Goal: Task Accomplishment & Management: Use online tool/utility

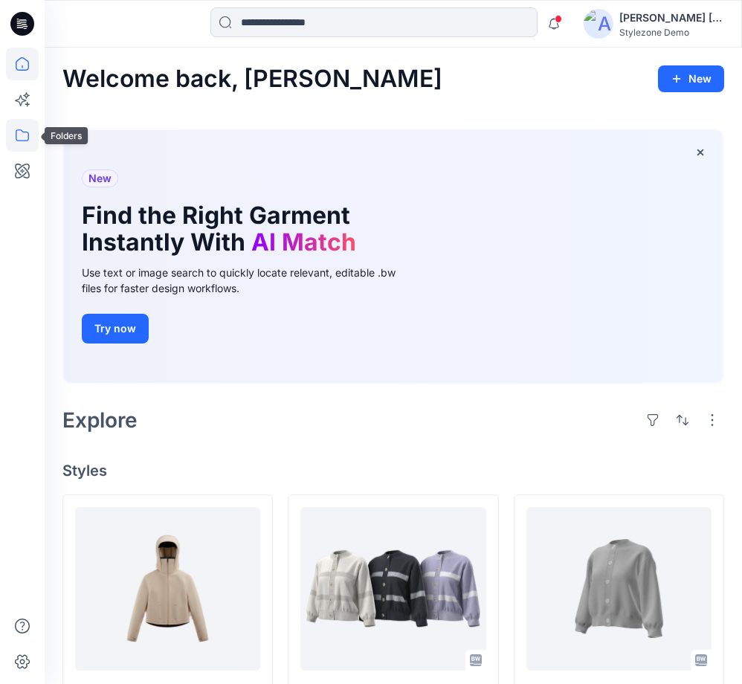
click at [35, 131] on icon at bounding box center [22, 135] width 33 height 33
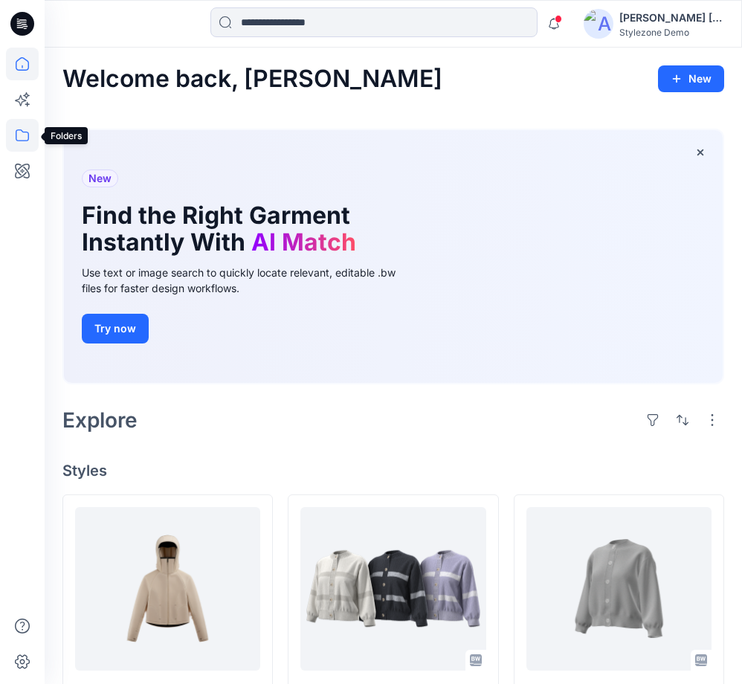
click at [31, 131] on icon at bounding box center [22, 135] width 33 height 33
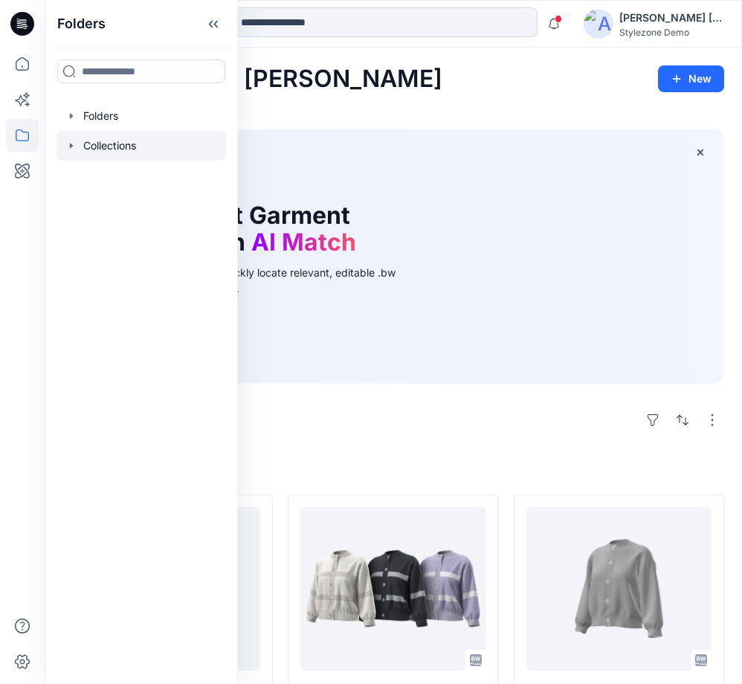
click at [76, 140] on icon "button" at bounding box center [71, 146] width 12 height 12
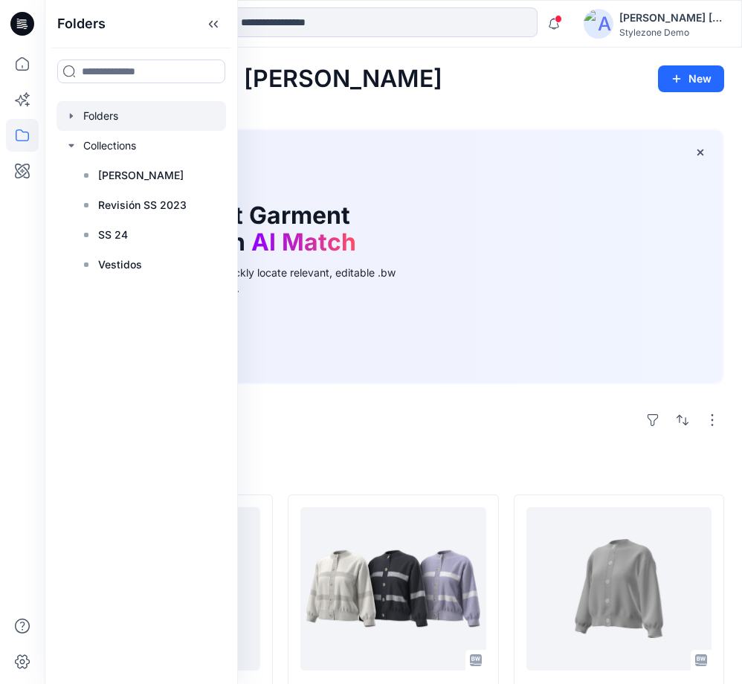
click at [73, 118] on icon "button" at bounding box center [71, 116] width 12 height 12
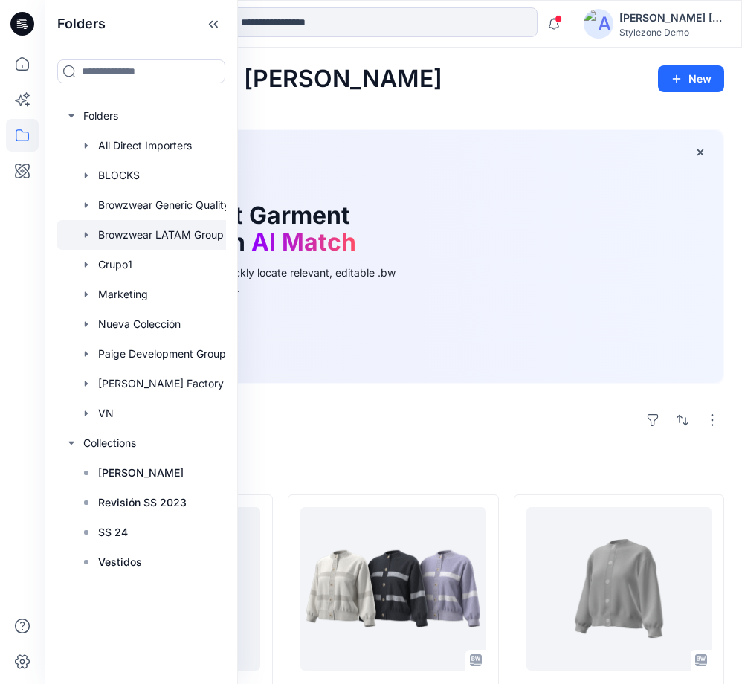
click at [173, 229] on div at bounding box center [161, 235] width 208 height 30
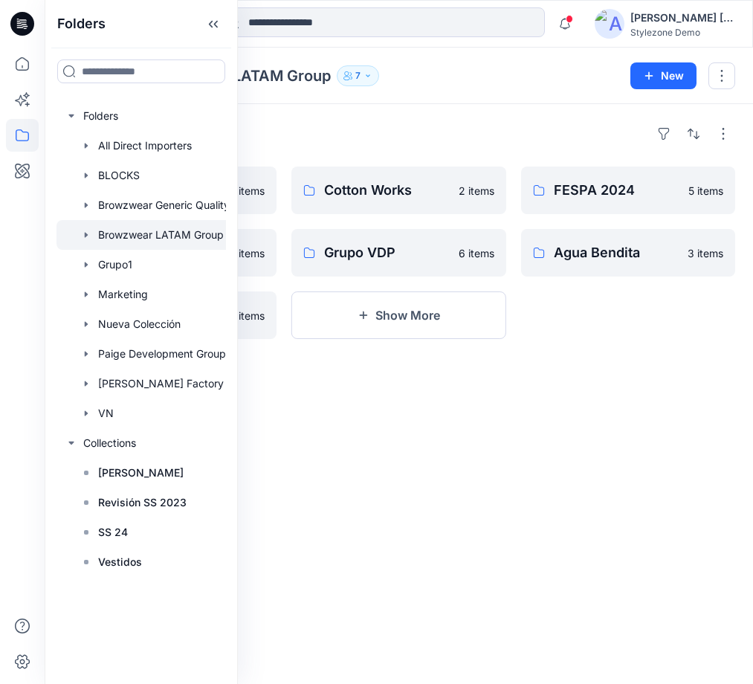
click at [289, 123] on div "Folders" at bounding box center [398, 134] width 673 height 24
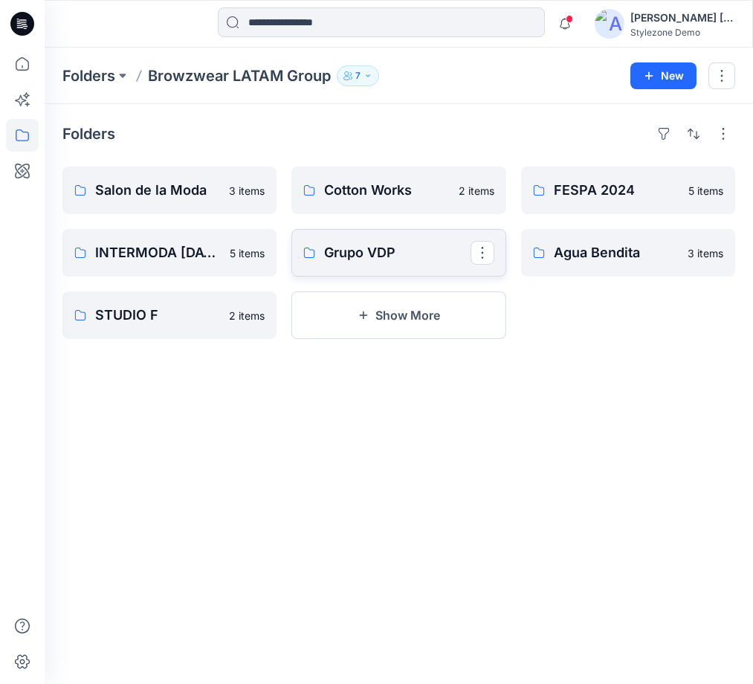
click at [331, 251] on p "Grupo VDP" at bounding box center [397, 252] width 146 height 21
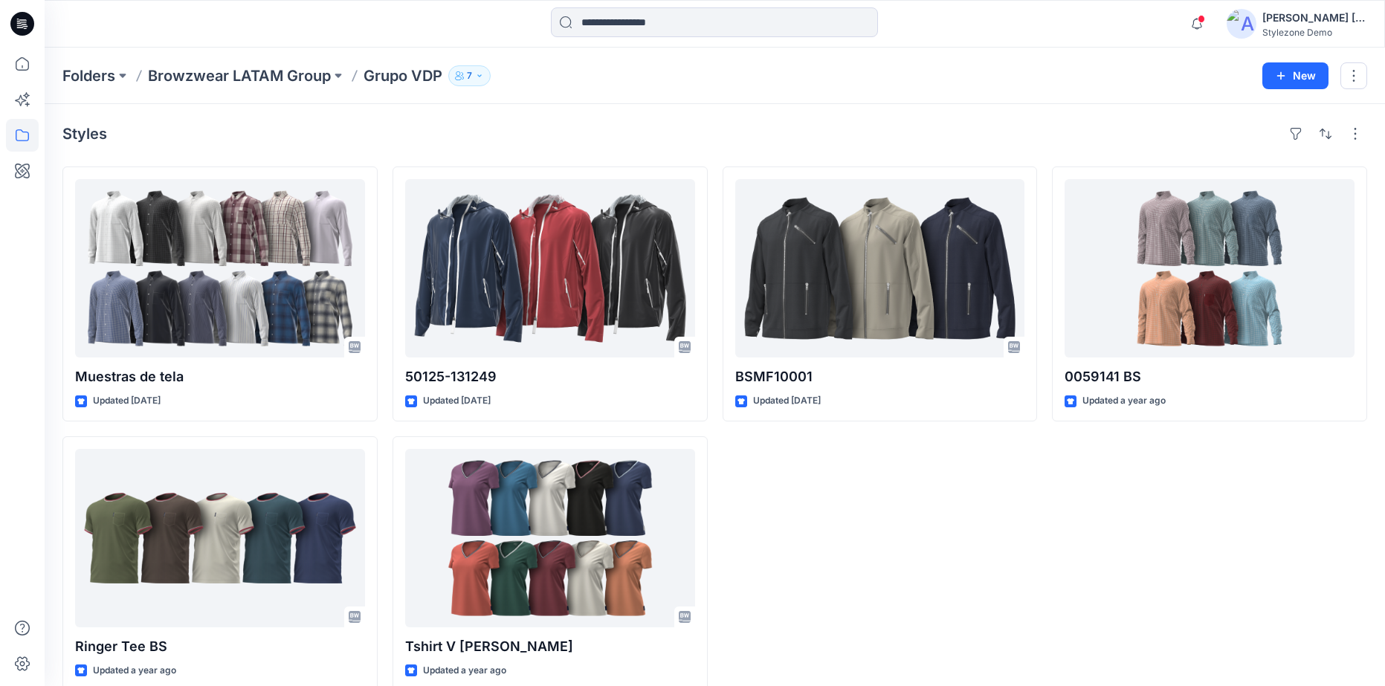
click at [517, 115] on div "Styles Muestras de tela Updated 8 days ago Ringer Tee BS Updated a year ago 501…" at bounding box center [715, 406] width 1341 height 605
click at [27, 135] on icon at bounding box center [22, 135] width 33 height 33
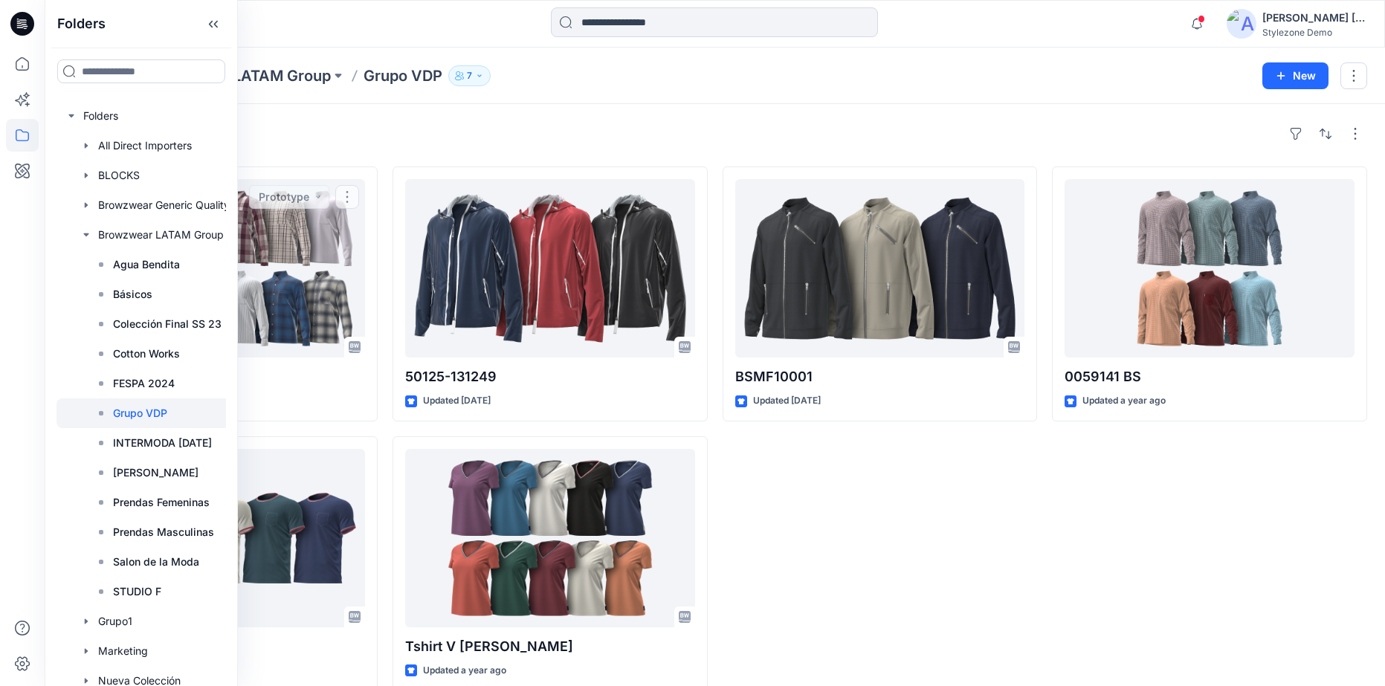
click at [338, 130] on div "Styles" at bounding box center [714, 134] width 1305 height 24
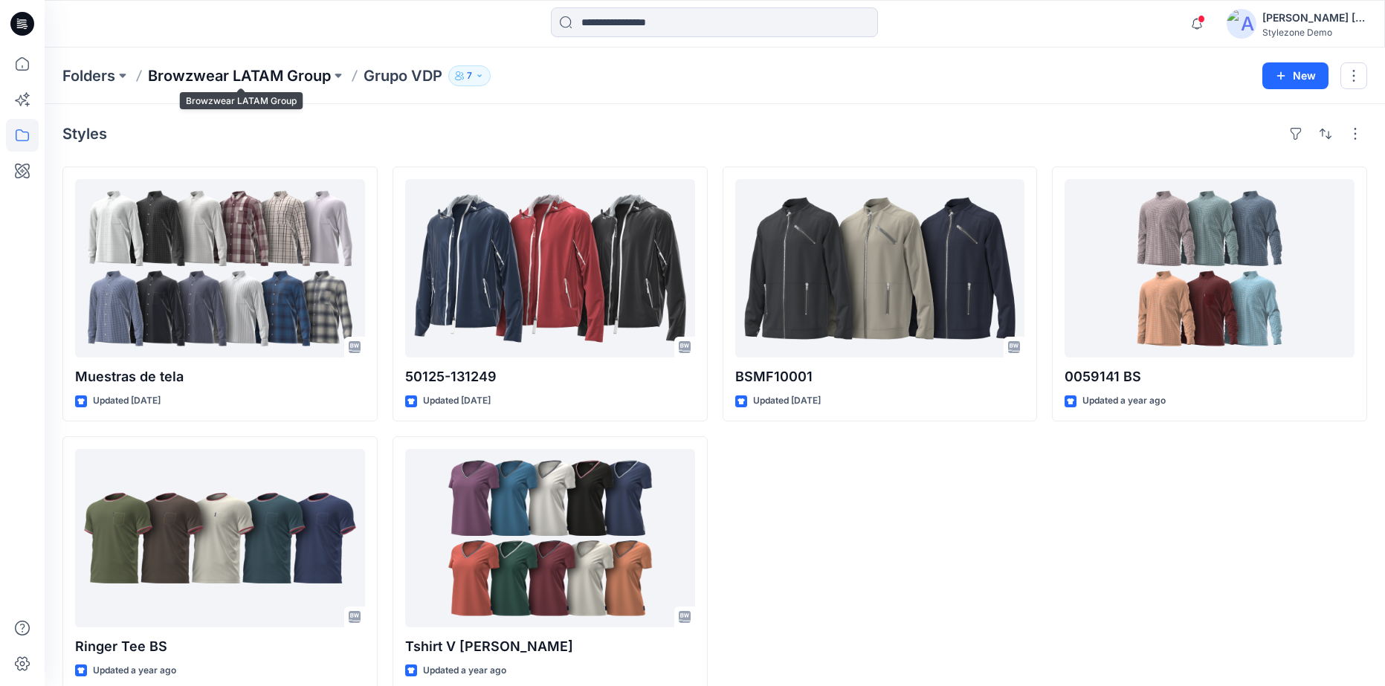
click at [314, 80] on p "Browzwear LATAM Group" at bounding box center [239, 75] width 183 height 21
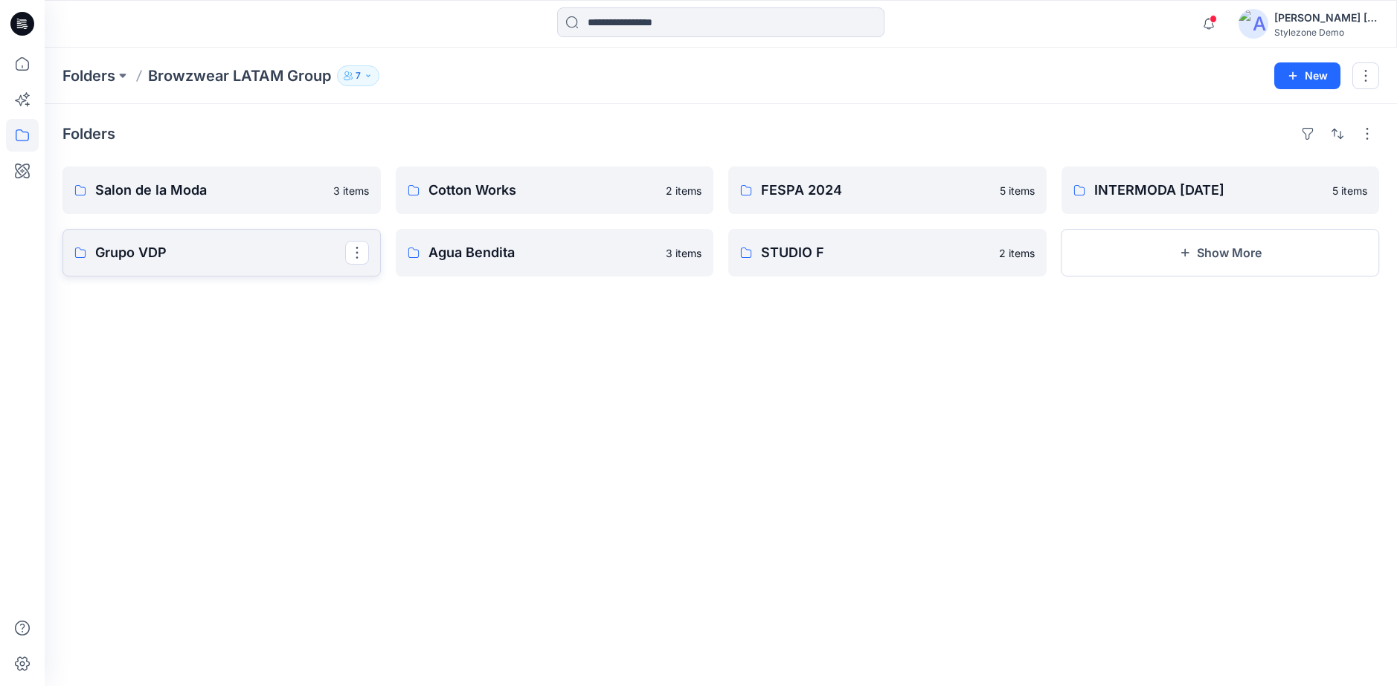
click at [173, 267] on link "Grupo VDP" at bounding box center [221, 253] width 318 height 48
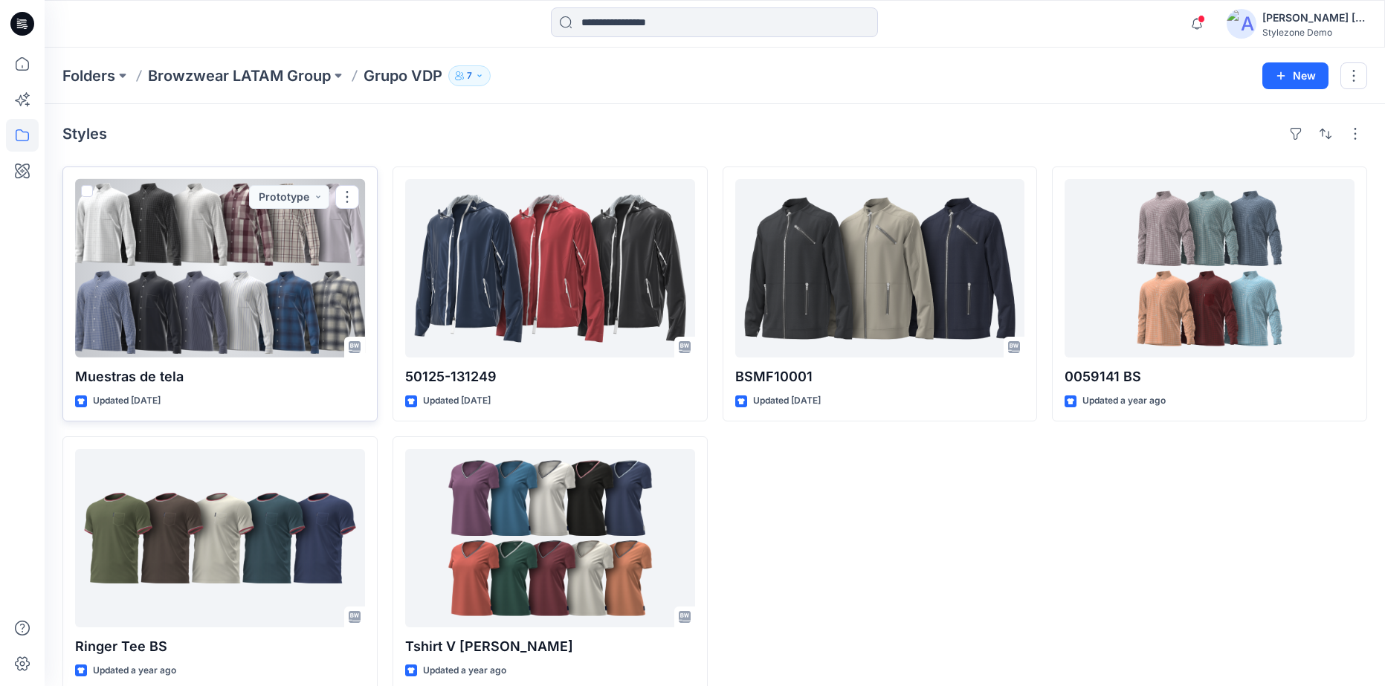
click at [307, 321] on div at bounding box center [220, 268] width 290 height 178
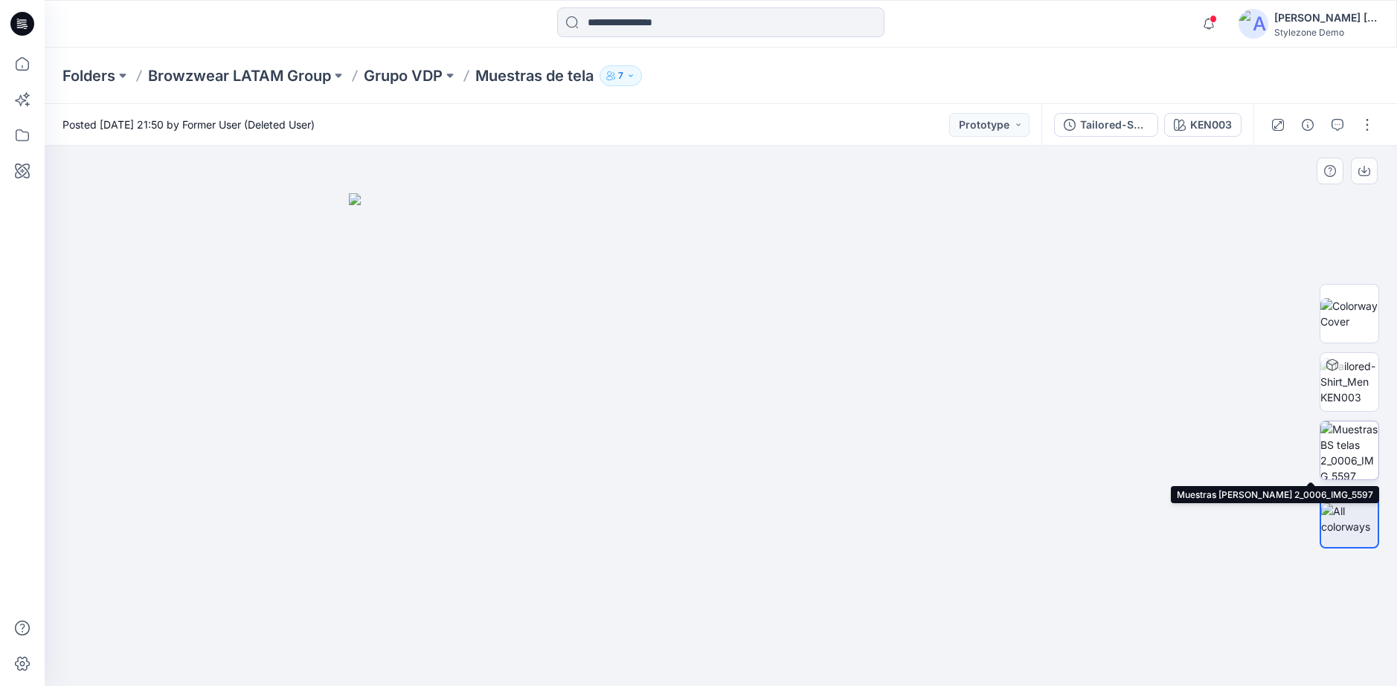
click at [753, 445] on img at bounding box center [1349, 451] width 58 height 58
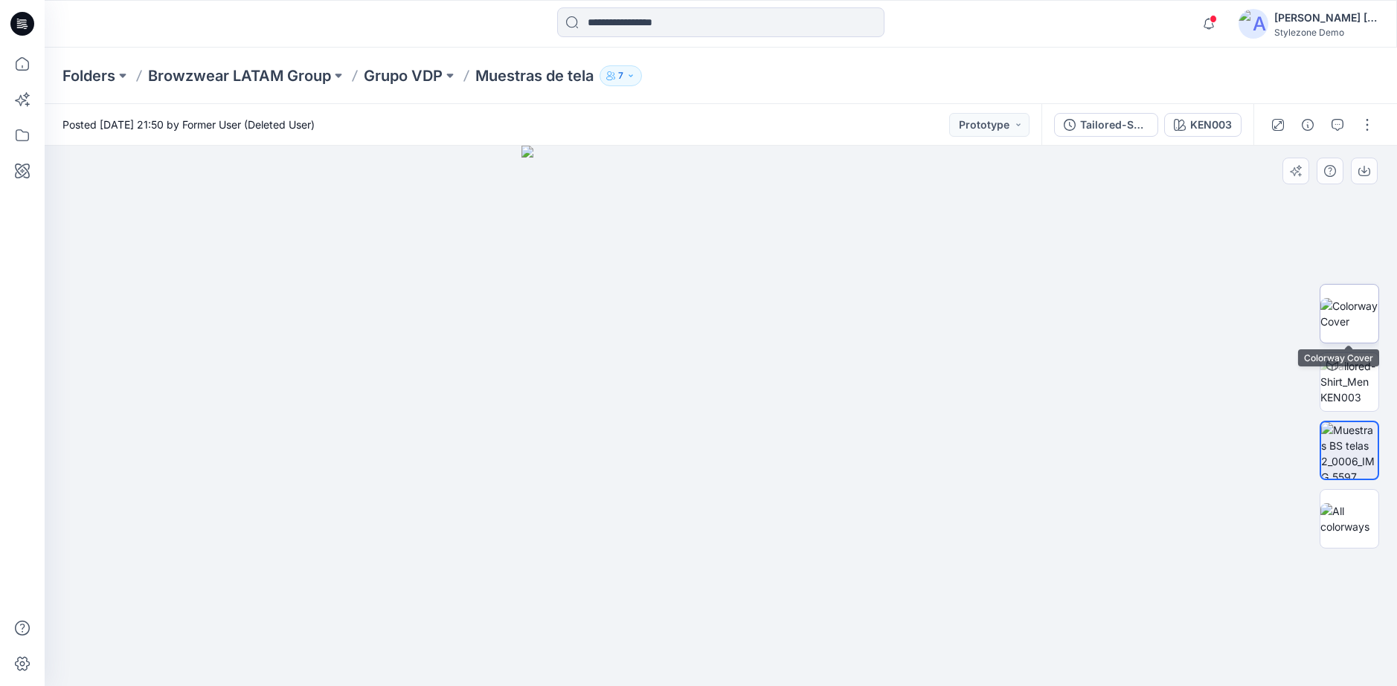
click at [753, 329] on img at bounding box center [1349, 313] width 58 height 31
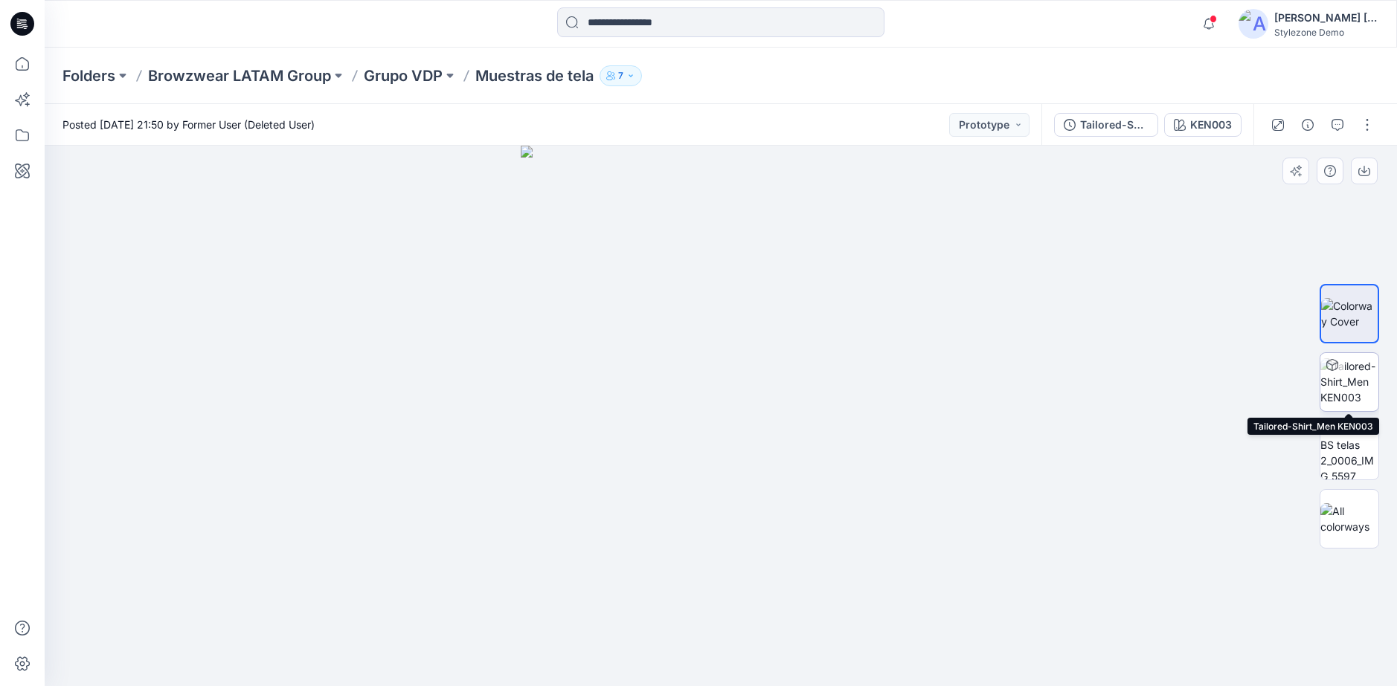
click at [753, 384] on img at bounding box center [1349, 381] width 58 height 47
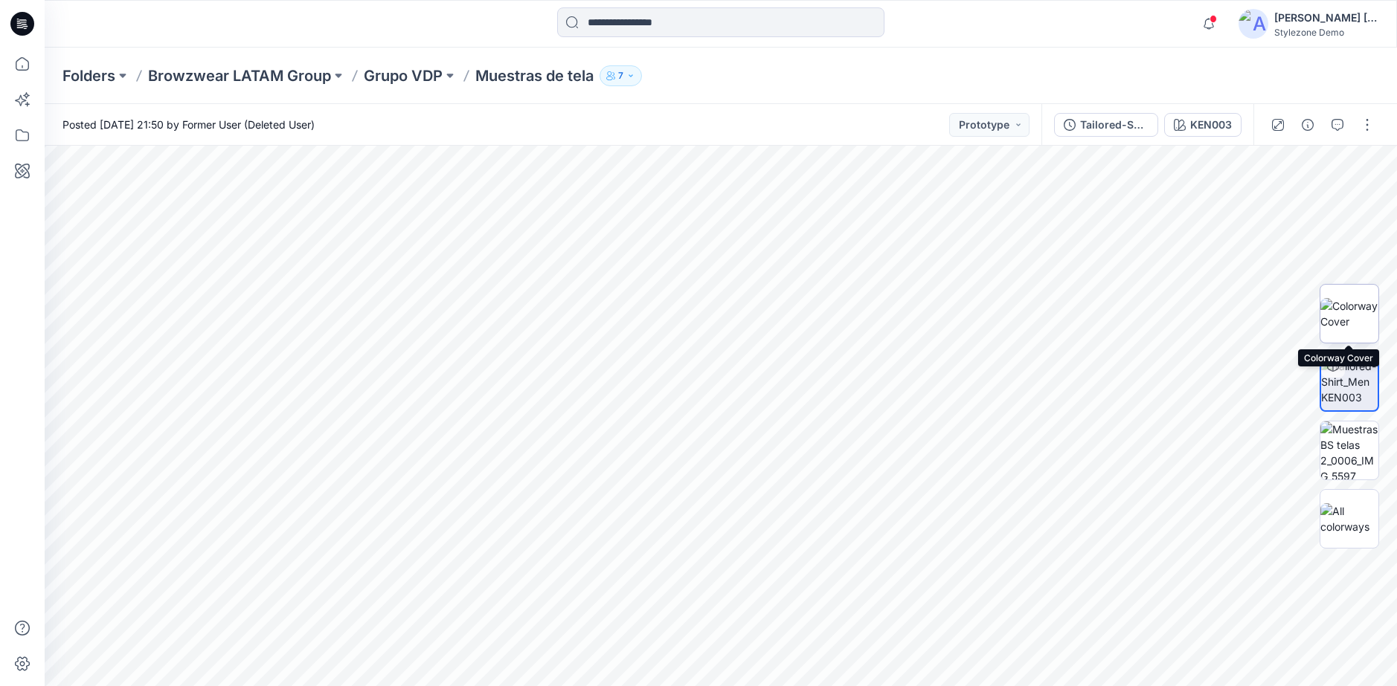
click at [753, 305] on img at bounding box center [1349, 313] width 58 height 31
click at [753, 126] on icon "button" at bounding box center [1307, 125] width 12 height 12
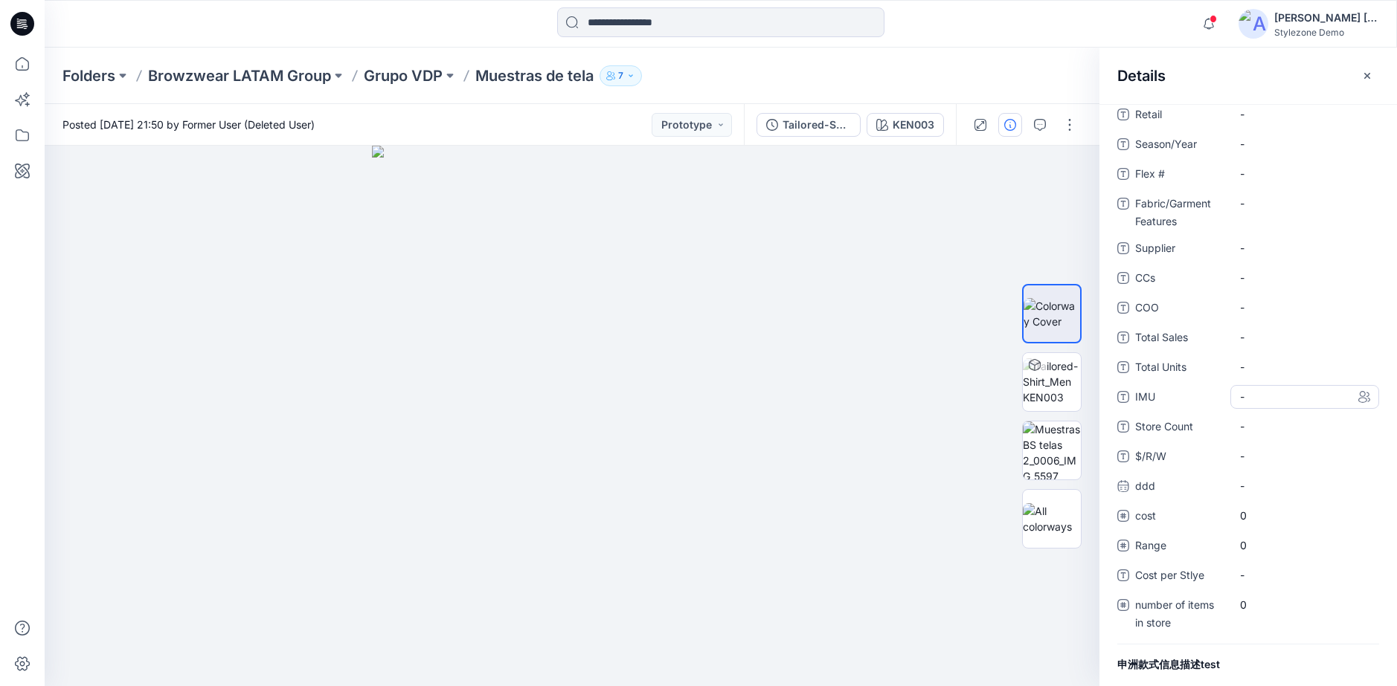
scroll to position [297, 0]
click at [753, 70] on icon "button" at bounding box center [1367, 76] width 12 height 12
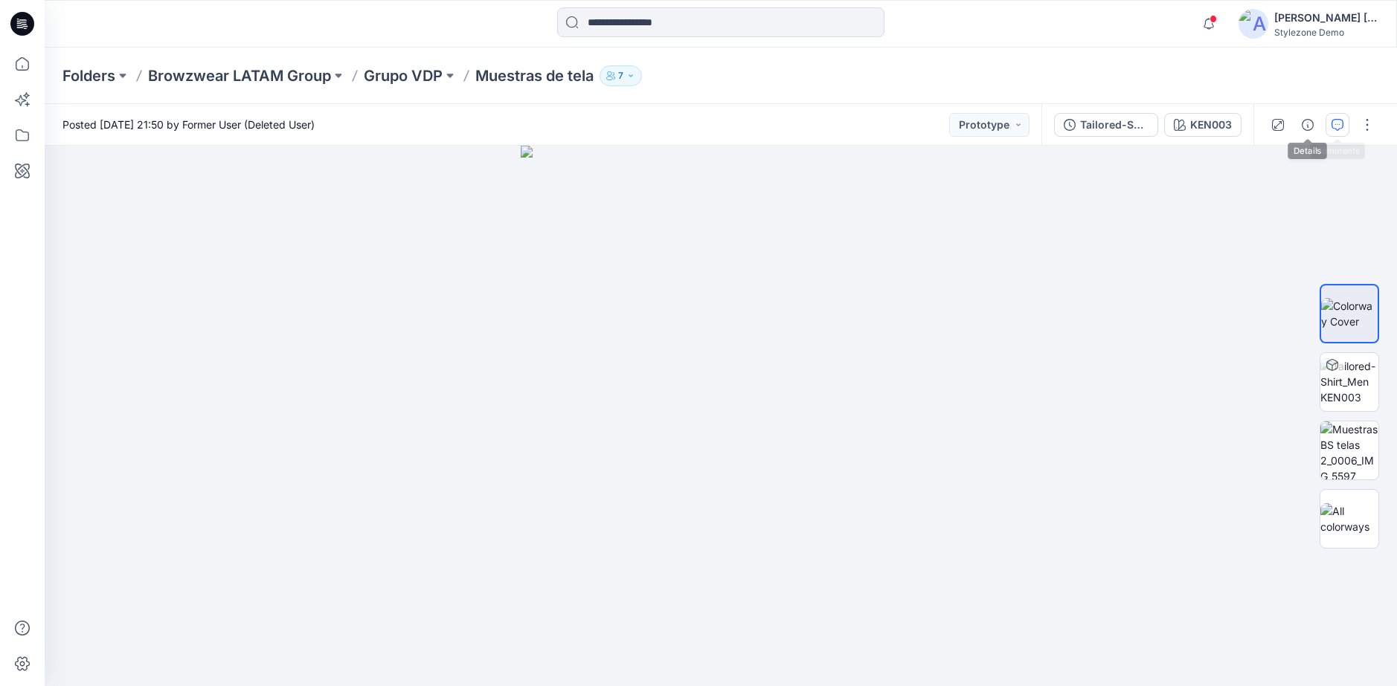
click at [753, 125] on button "button" at bounding box center [1337, 125] width 24 height 24
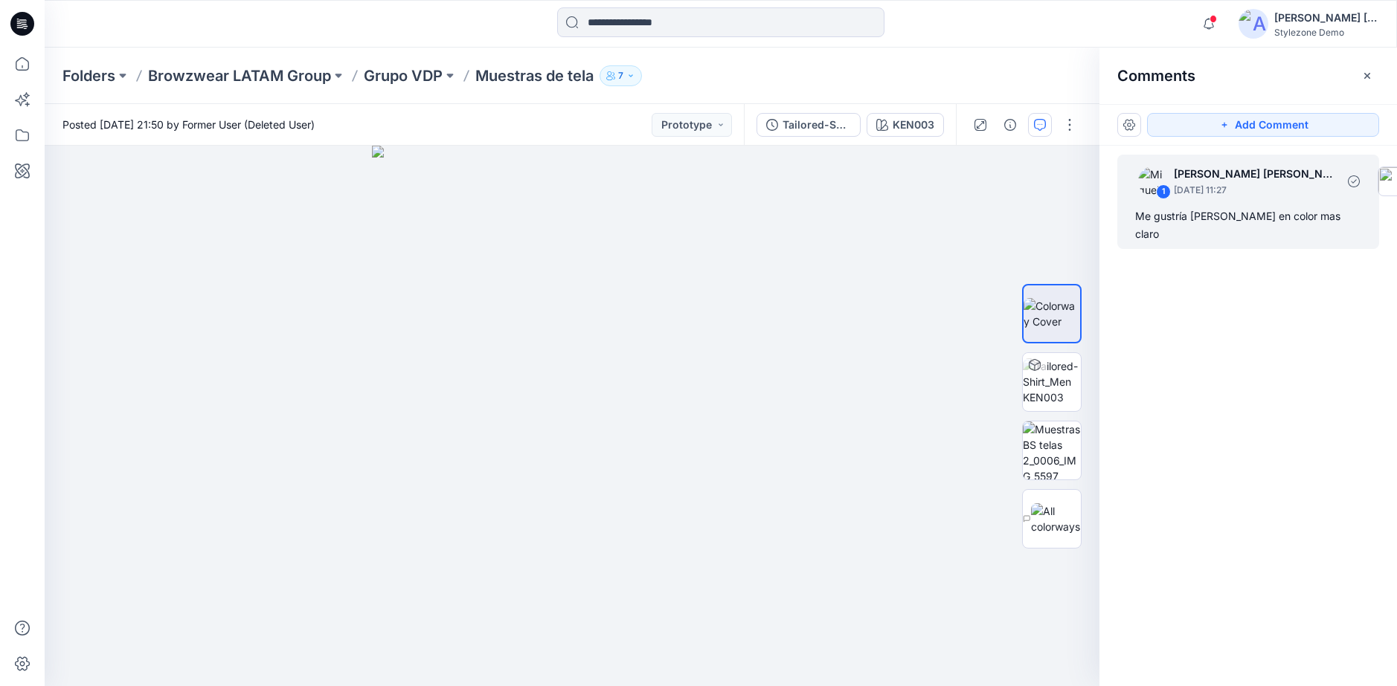
click at [753, 205] on div "1 Miguel A. Quezada Maldonado July 02, 2025 11:27 Me gustría verla en color mas…" at bounding box center [1248, 202] width 262 height 94
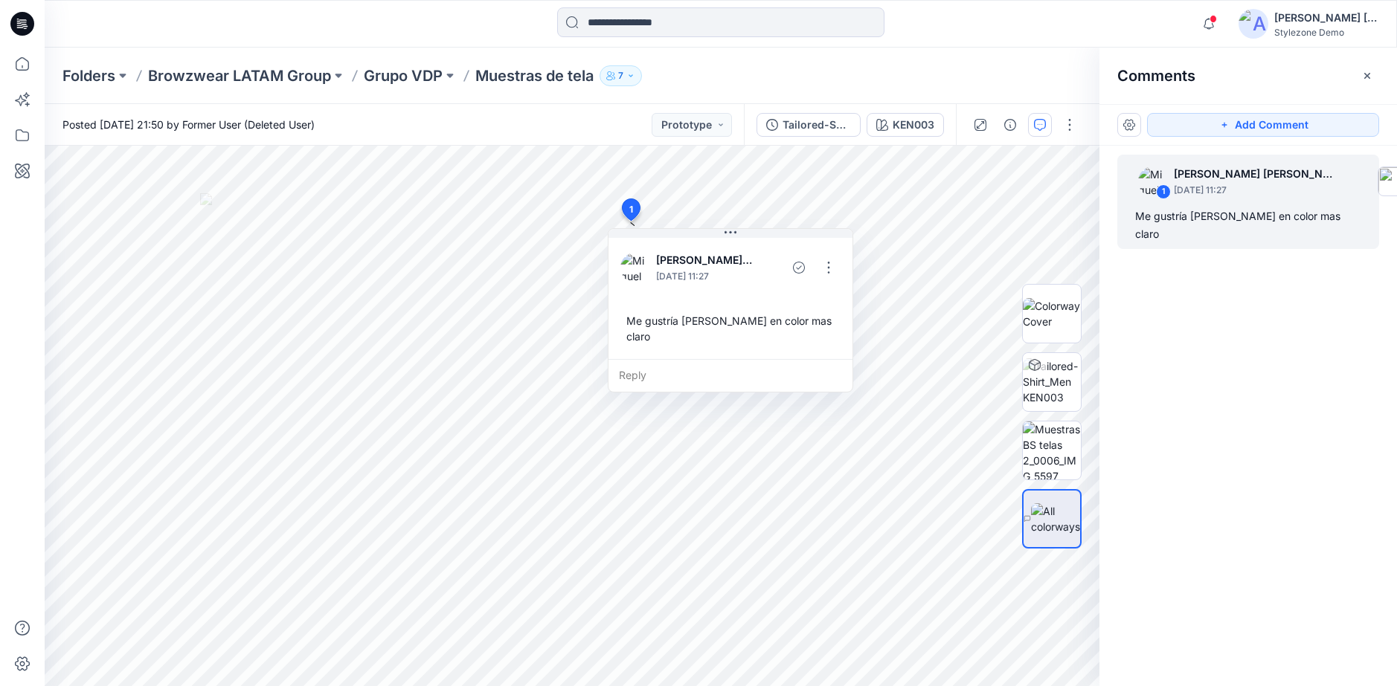
click at [597, 126] on div "Posted Thursday, August 08, 2024 21:50 by Former User (Deleted User) Prototype" at bounding box center [394, 124] width 699 height 41
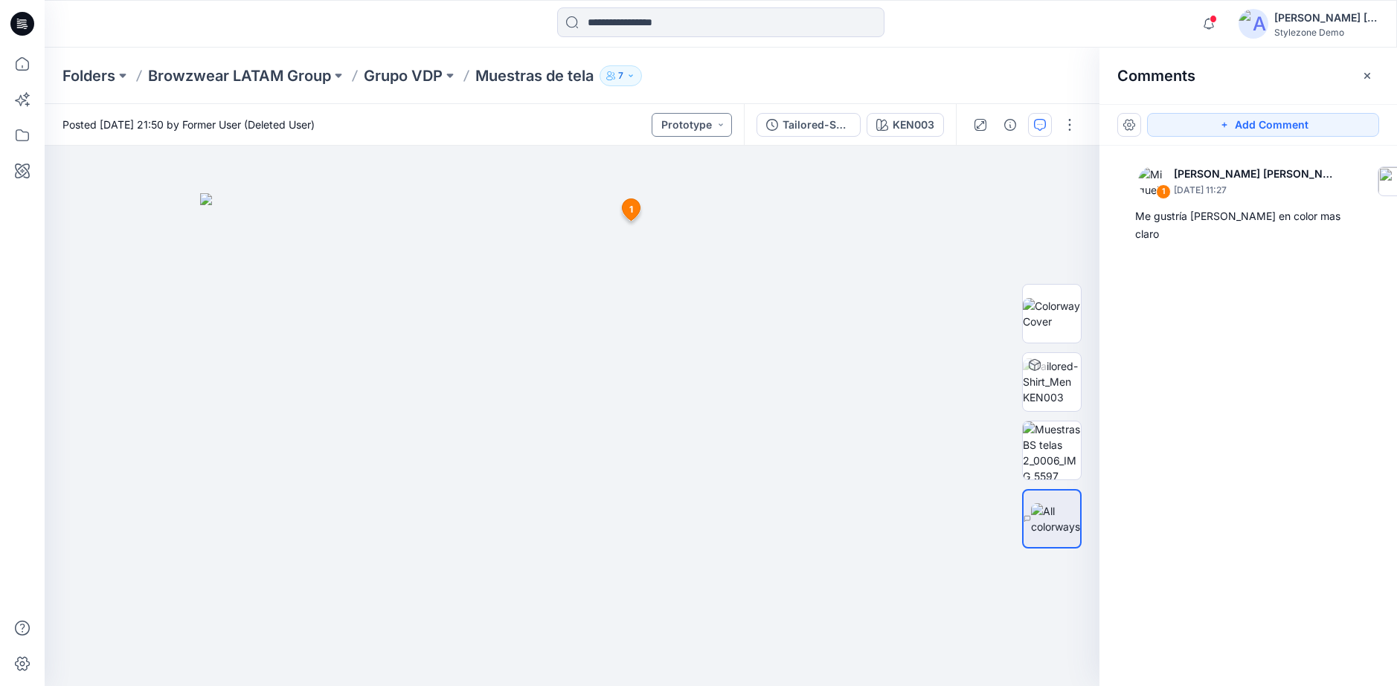
click at [714, 123] on button "Prototype" at bounding box center [691, 125] width 80 height 24
click at [753, 171] on div at bounding box center [572, 416] width 1054 height 541
click at [714, 127] on button "Prototype" at bounding box center [691, 125] width 80 height 24
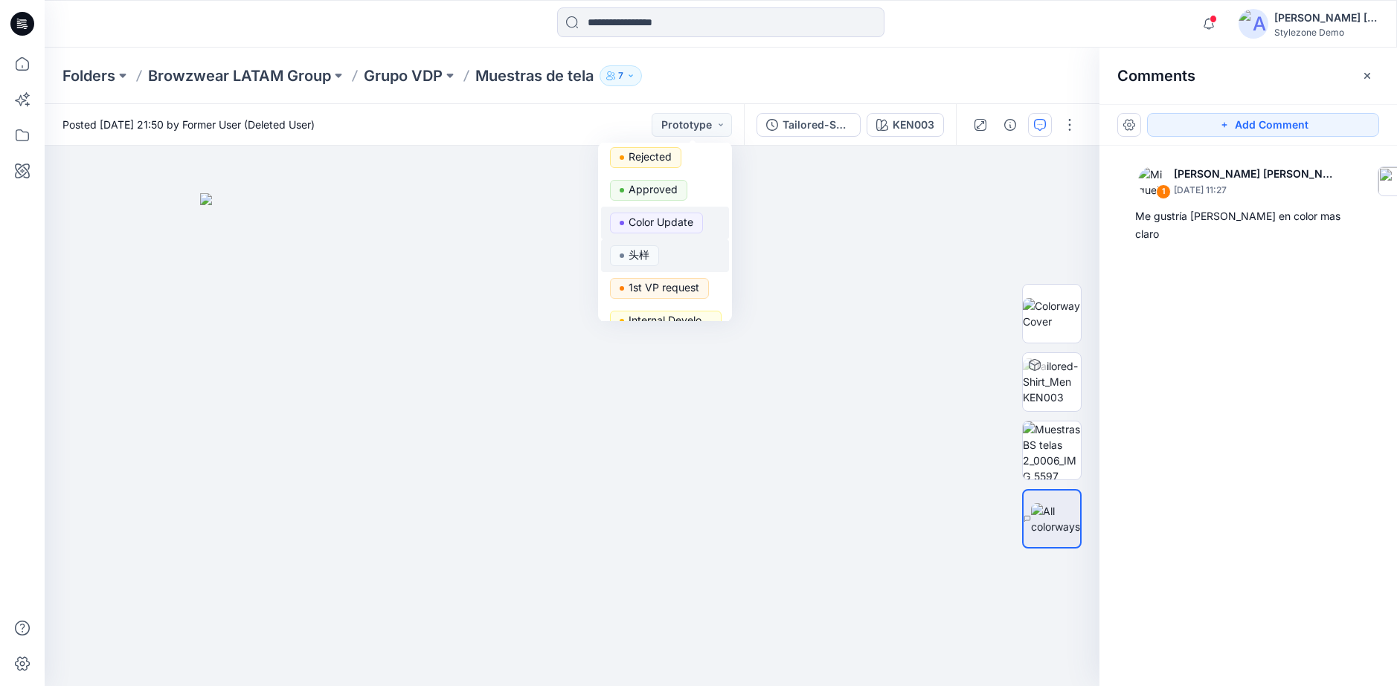
scroll to position [521, 0]
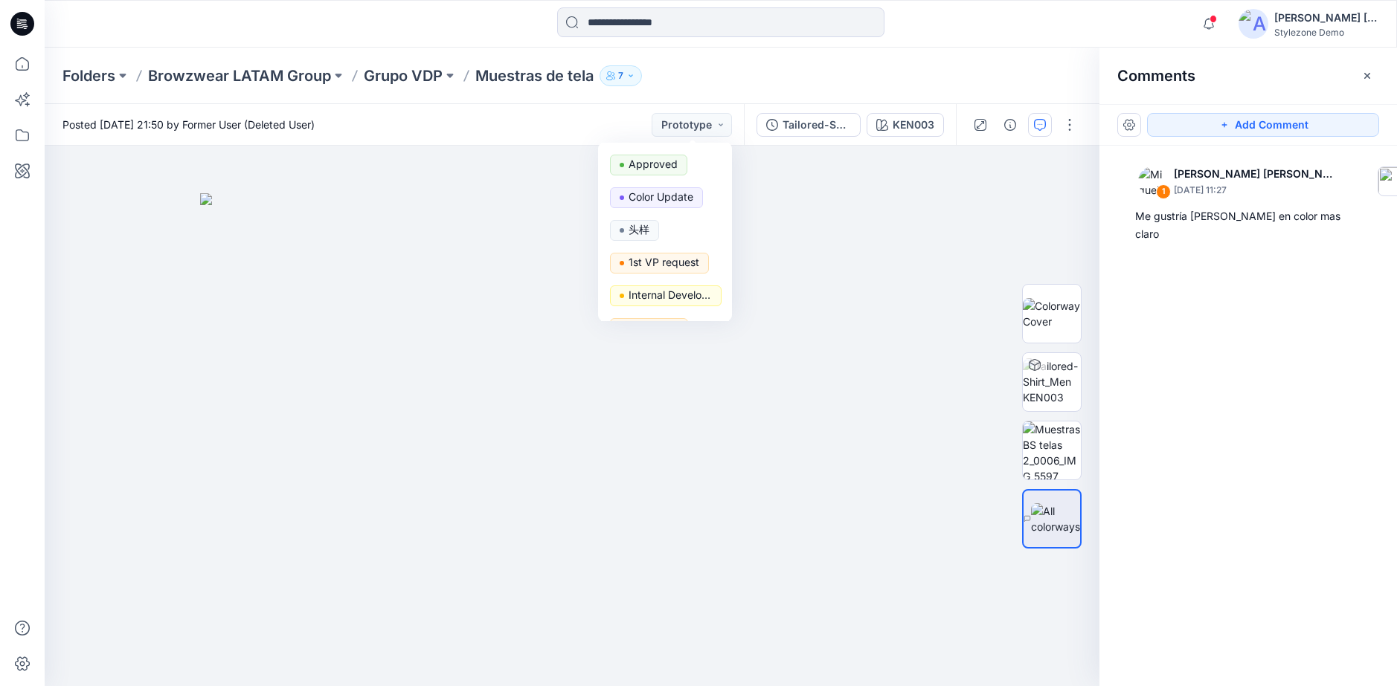
click at [721, 57] on div "Folders Browzwear LATAM Group Grupo VDP Muestras de tela 7" at bounding box center [721, 76] width 1352 height 57
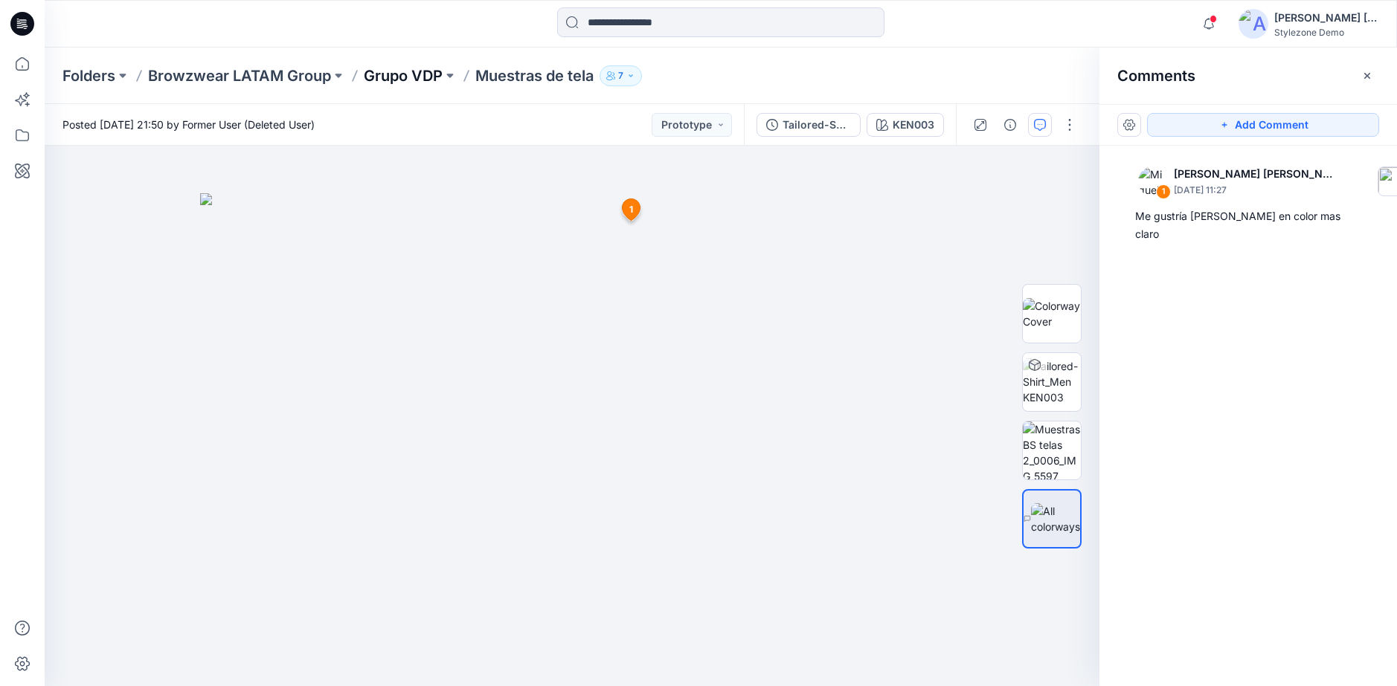
click at [404, 80] on p "Grupo VDP" at bounding box center [403, 75] width 79 height 21
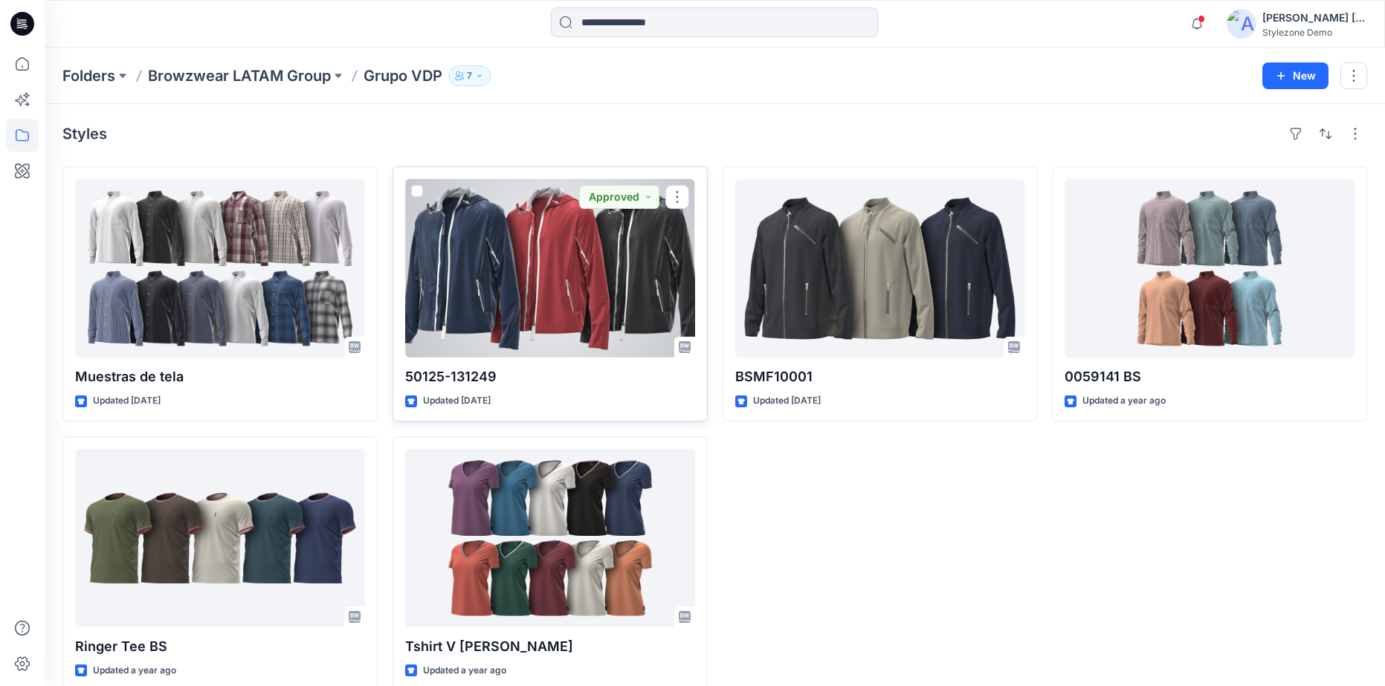
click at [572, 263] on div at bounding box center [550, 268] width 290 height 178
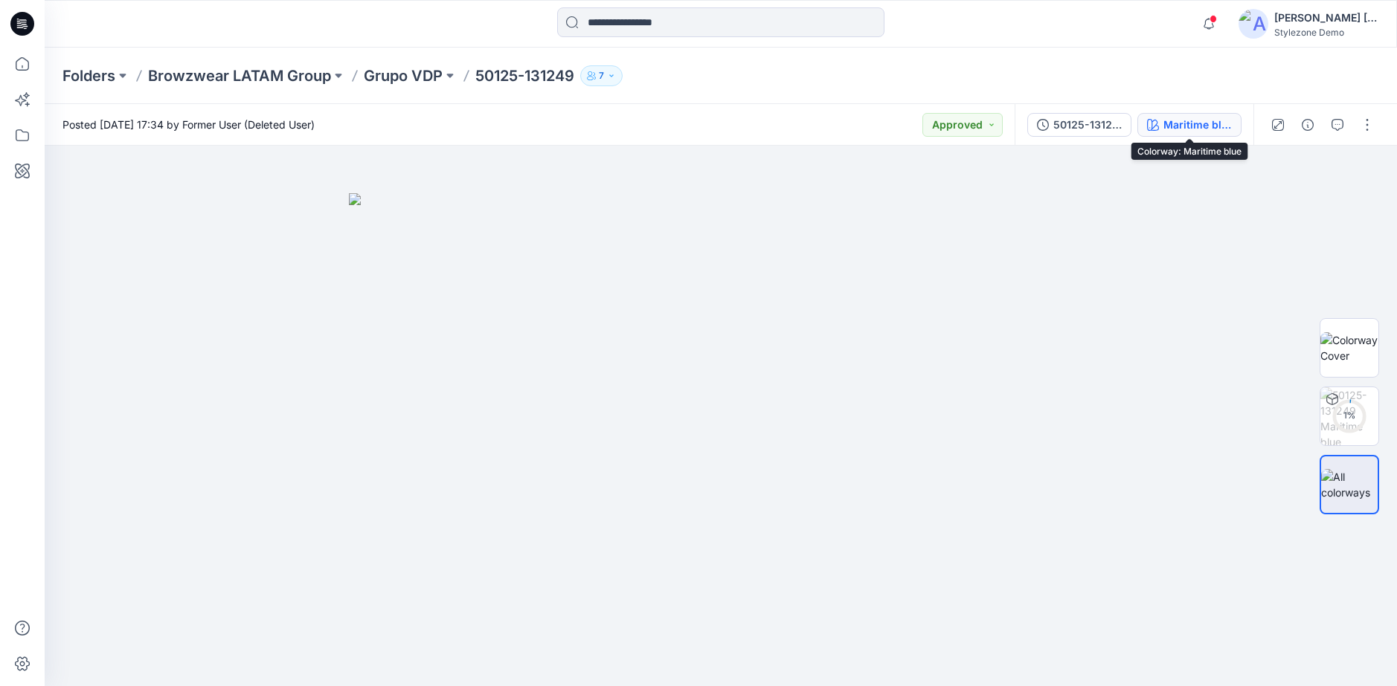
click at [753, 126] on icon "button" at bounding box center [1153, 125] width 12 height 12
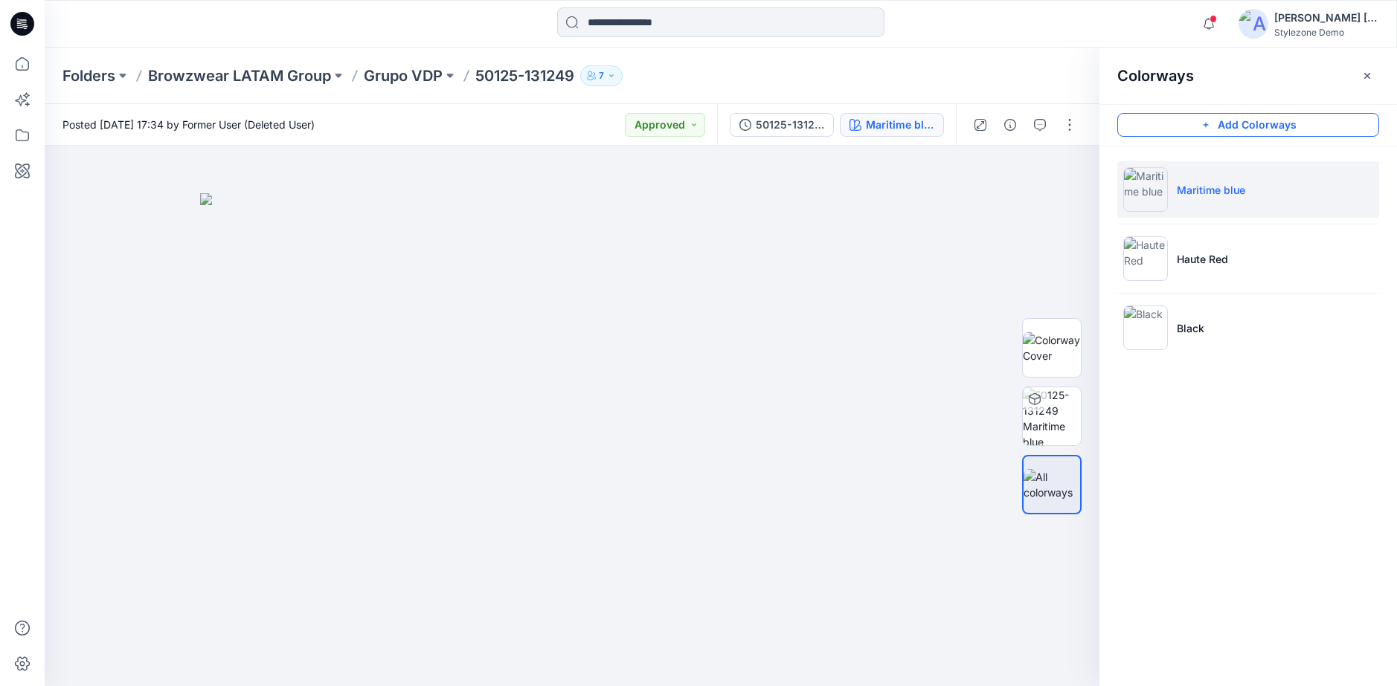
click at [753, 123] on button "Add Colorways" at bounding box center [1248, 125] width 262 height 24
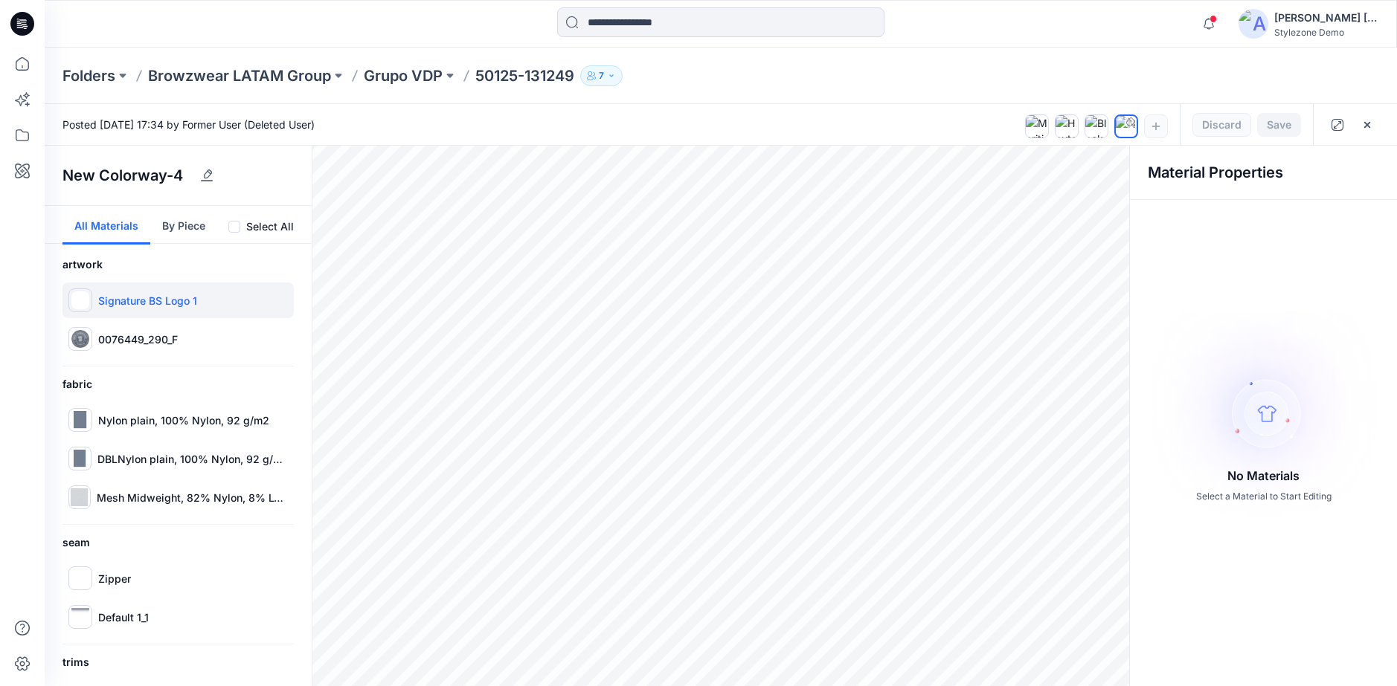
click at [143, 294] on p "Signature BS Logo 1" at bounding box center [147, 301] width 99 height 16
click at [163, 424] on p "Nylon plain, 100% Nylon, 92 g/m2" at bounding box center [183, 421] width 171 height 16
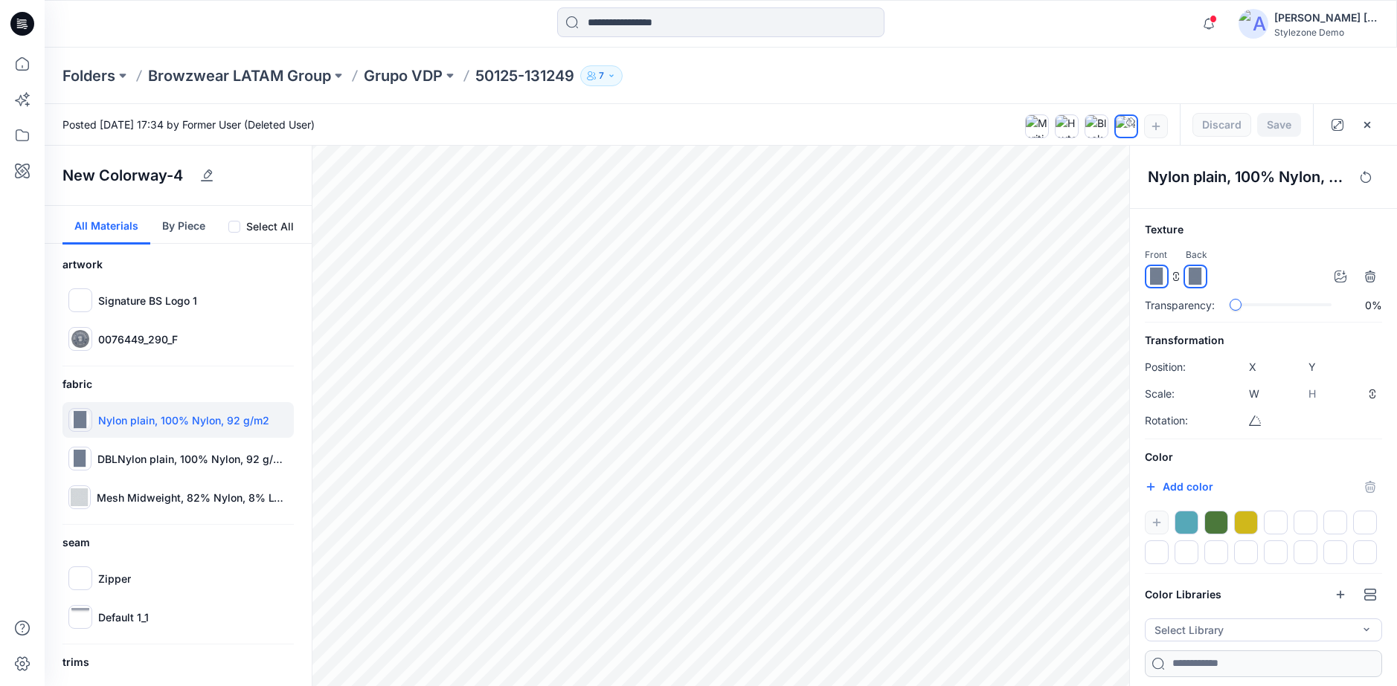
click at [753, 521] on div at bounding box center [1186, 523] width 24 height 24
drag, startPoint x: 1269, startPoint y: 528, endPoint x: 1287, endPoint y: 522, distance: 19.5
click at [753, 528] on div at bounding box center [1275, 523] width 24 height 24
click at [753, 486] on div at bounding box center [1156, 487] width 24 height 24
click at [753, 462] on h6 "Color" at bounding box center [1262, 457] width 237 height 18
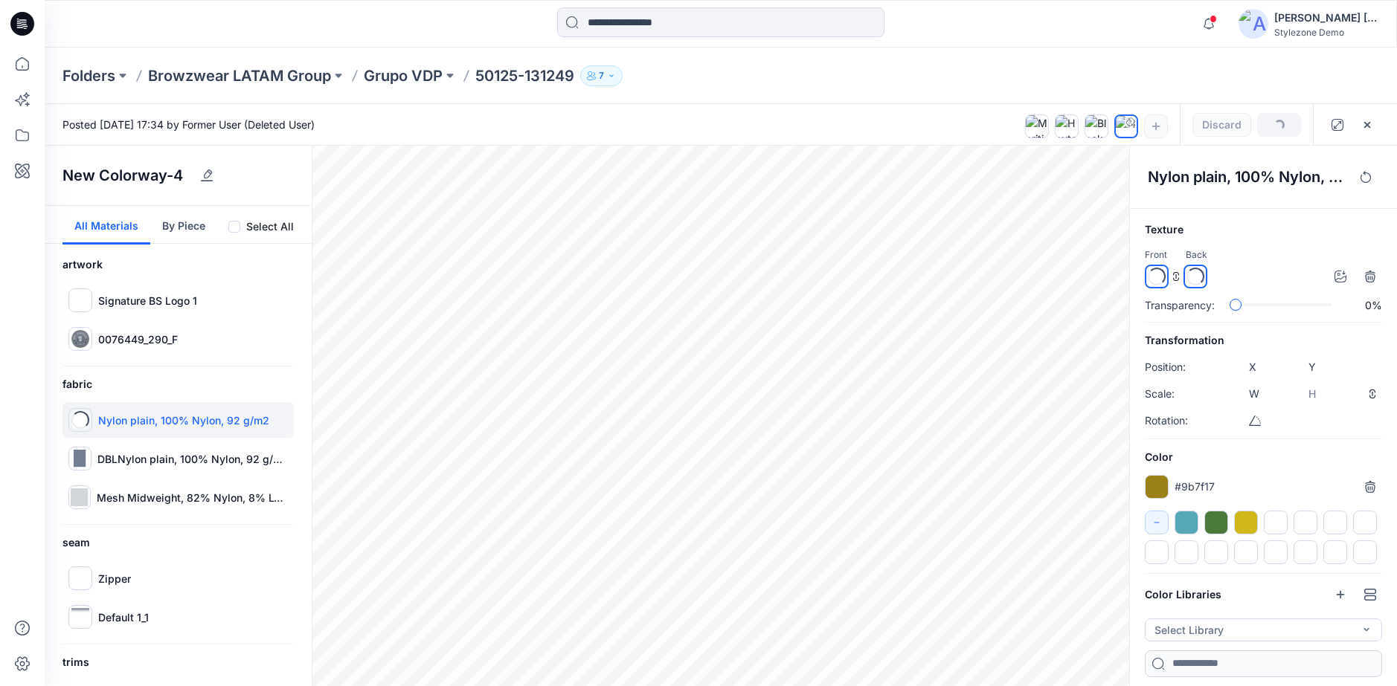
click at [753, 480] on div at bounding box center [1156, 487] width 24 height 24
click at [753, 484] on div at bounding box center [1156, 487] width 24 height 24
click at [753, 472] on div "Color #9b7f17 *******" at bounding box center [1262, 506] width 237 height 116
click at [753, 491] on div at bounding box center [1156, 487] width 24 height 24
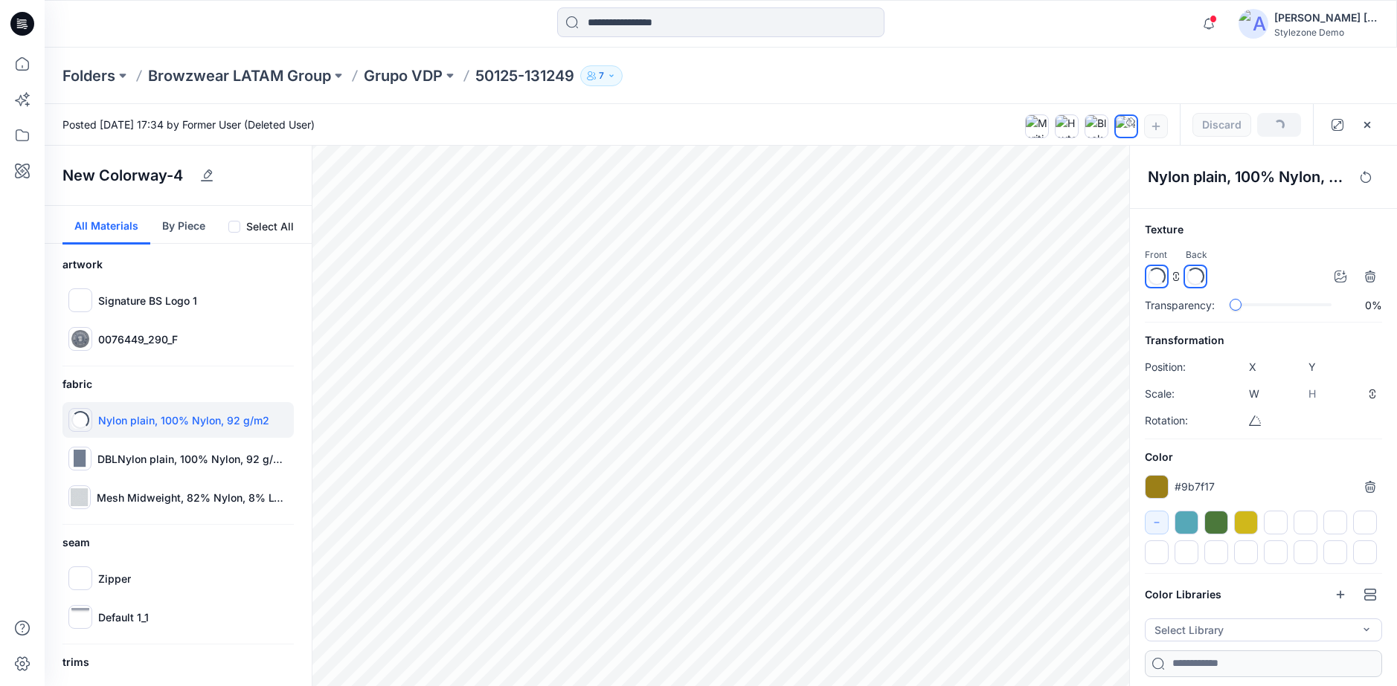
click at [753, 468] on div "Color #9b7f17 *******" at bounding box center [1262, 506] width 237 height 116
click at [753, 530] on div at bounding box center [1275, 523] width 24 height 24
click at [753, 524] on div at bounding box center [1275, 523] width 24 height 24
click at [753, 518] on div at bounding box center [1275, 523] width 24 height 24
click at [753, 480] on div at bounding box center [1156, 487] width 24 height 24
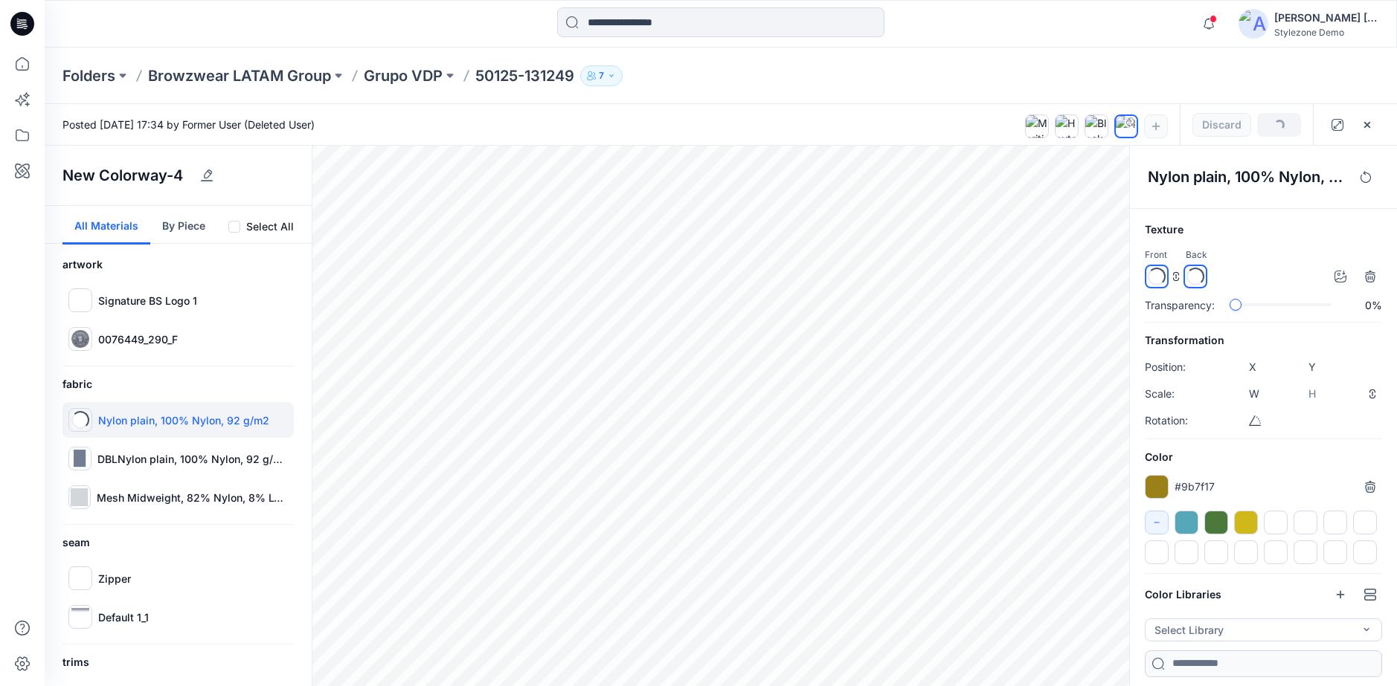
drag, startPoint x: 1215, startPoint y: 480, endPoint x: 1180, endPoint y: 493, distance: 37.2
click at [753, 493] on div "#9b7f17 *******" at bounding box center [1262, 487] width 237 height 24
click at [753, 490] on p "#9b7f17" at bounding box center [1194, 487] width 40 height 16
type input "*******"
click at [753, 480] on div "#b2942a *******" at bounding box center [1262, 487] width 237 height 24
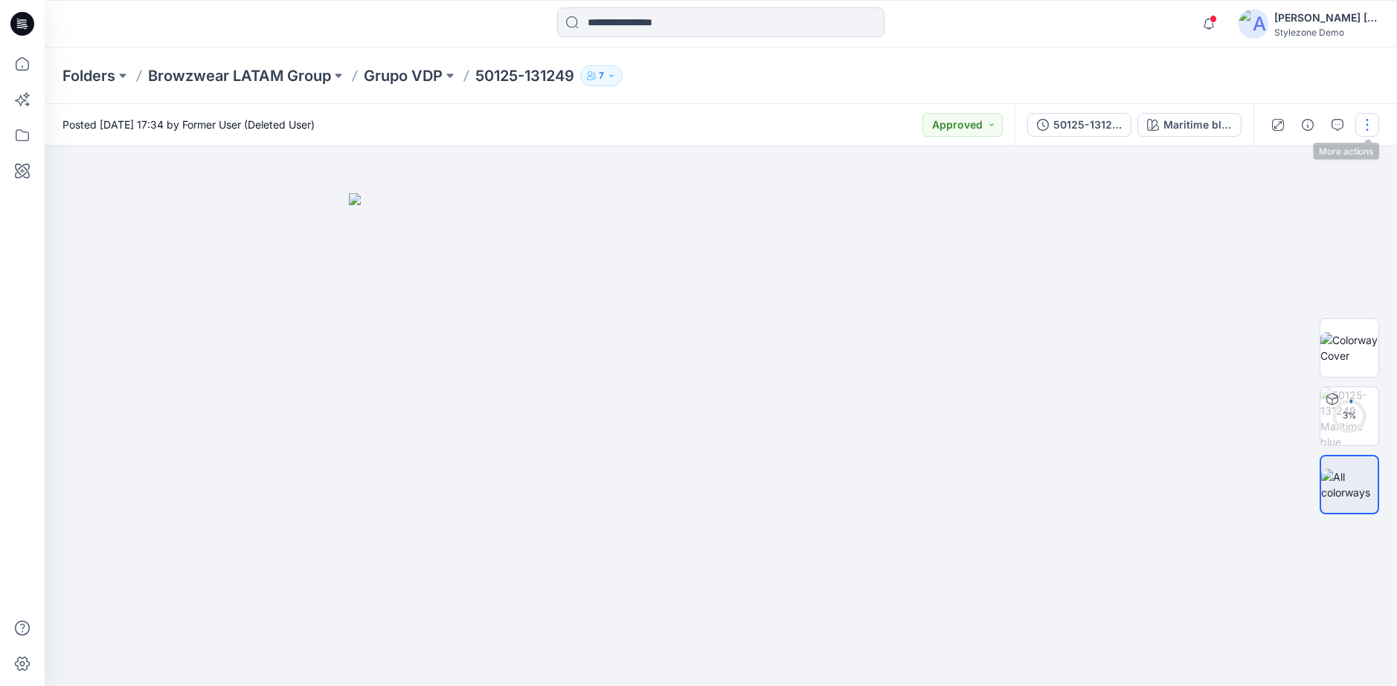
click at [1369, 125] on button "button" at bounding box center [1367, 125] width 24 height 24
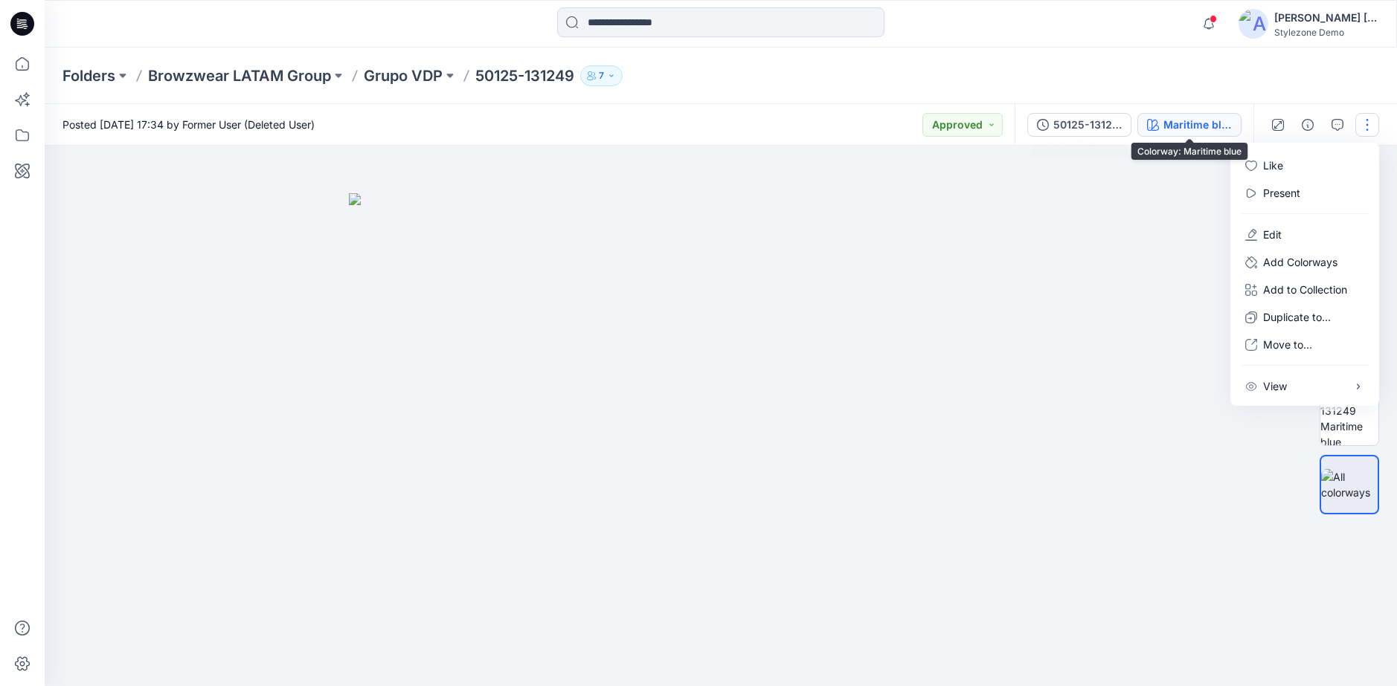
click at [1170, 124] on div "Maritime blue" at bounding box center [1197, 125] width 68 height 16
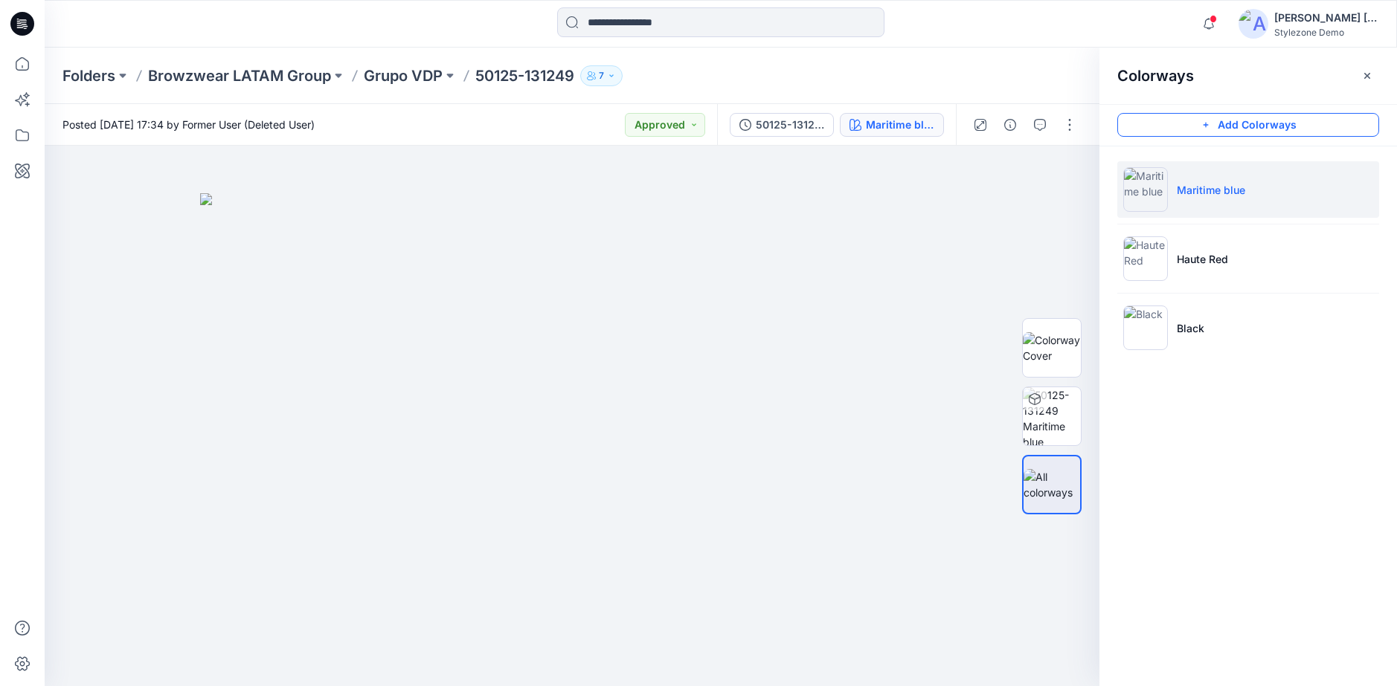
click at [1255, 123] on button "Add Colorways" at bounding box center [1248, 125] width 262 height 24
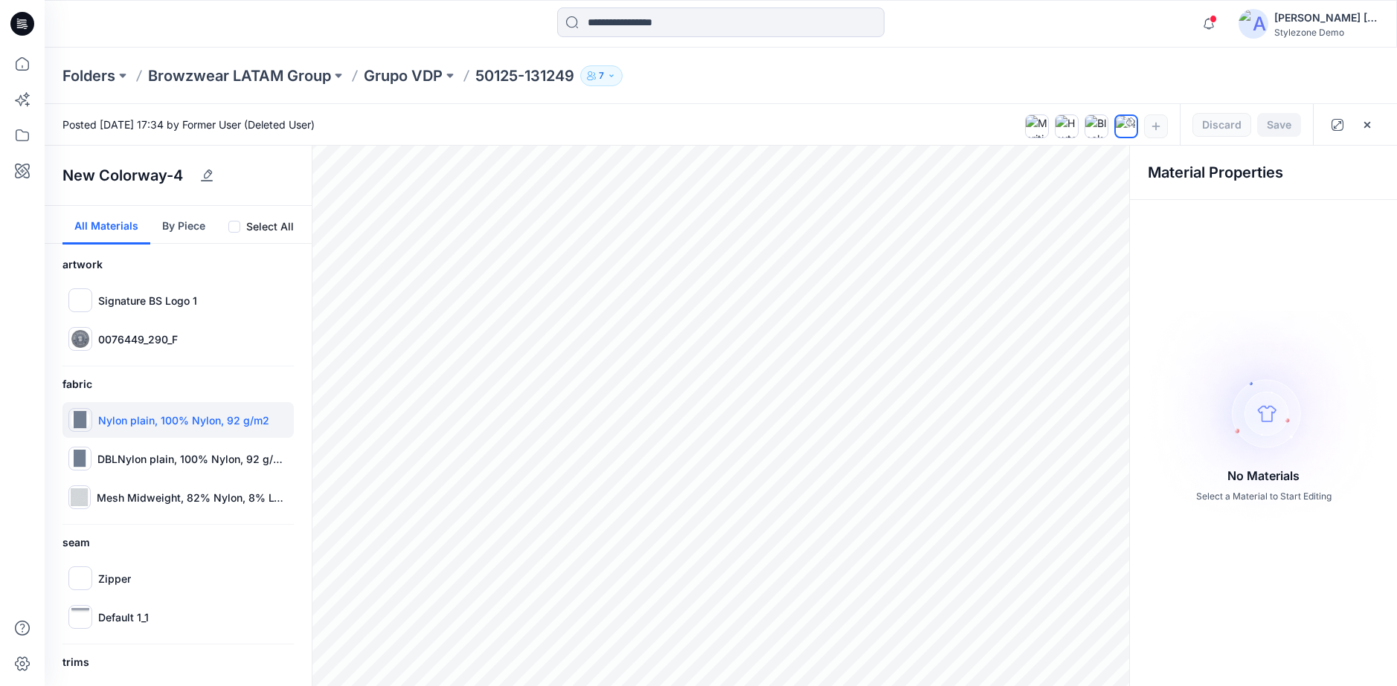
click at [153, 416] on p "Nylon plain, 100% Nylon, 92 g/m2" at bounding box center [183, 421] width 171 height 16
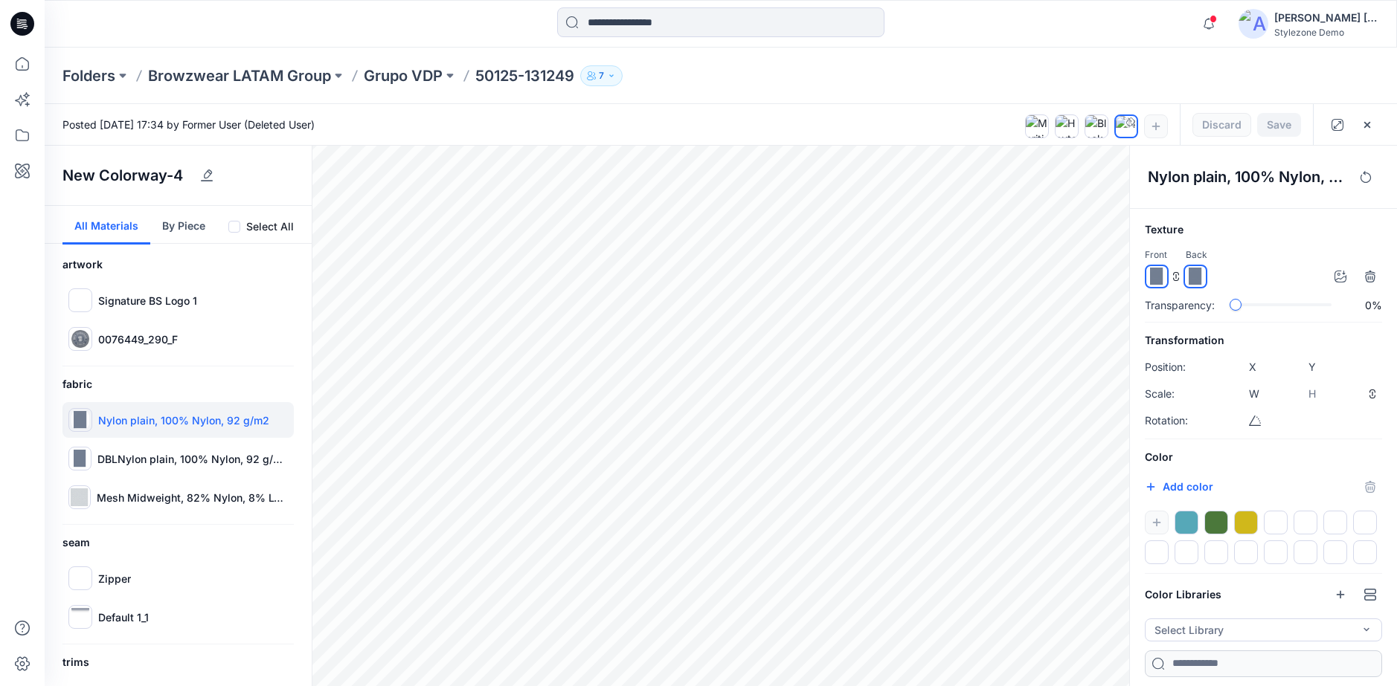
click at [1257, 527] on div at bounding box center [1246, 523] width 24 height 24
click at [1286, 126] on button "Save" at bounding box center [1279, 125] width 44 height 24
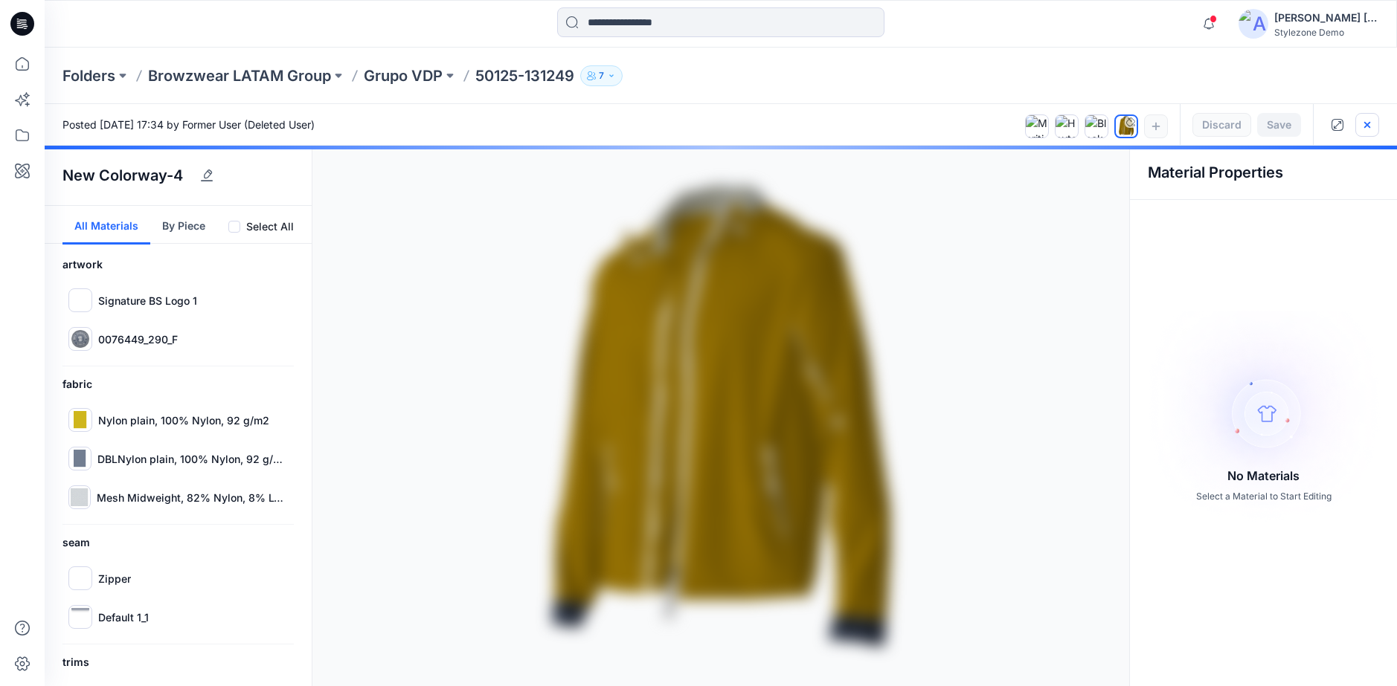
click at [1364, 125] on icon "button" at bounding box center [1367, 125] width 12 height 12
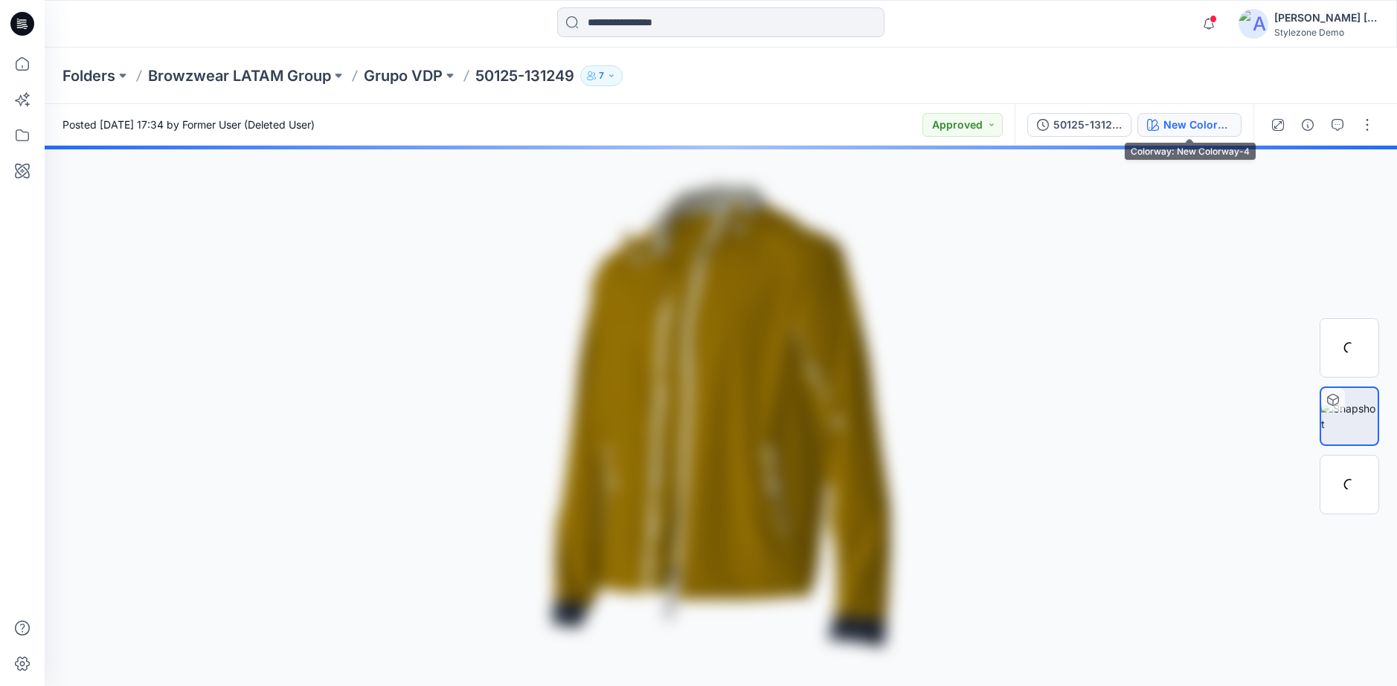
click at [1210, 129] on div "New Colorway-4" at bounding box center [1197, 125] width 68 height 16
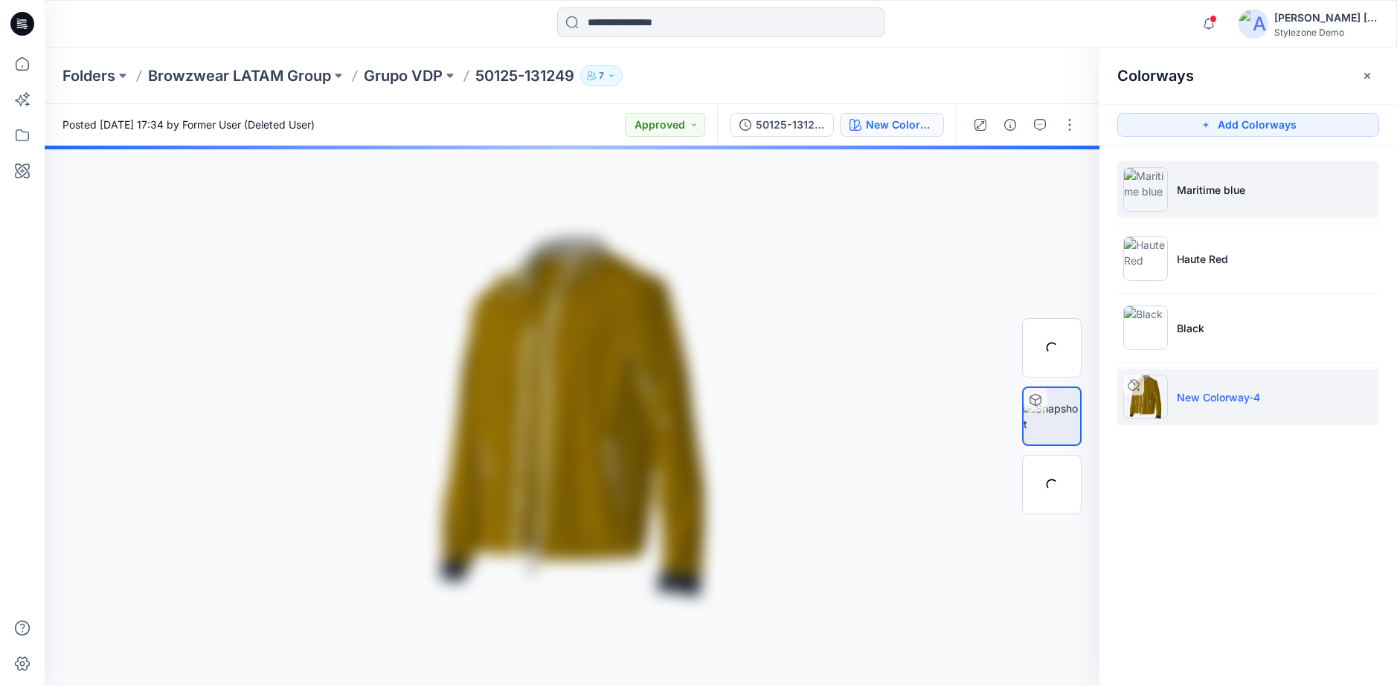
click at [1194, 199] on li "Maritime blue" at bounding box center [1248, 189] width 262 height 57
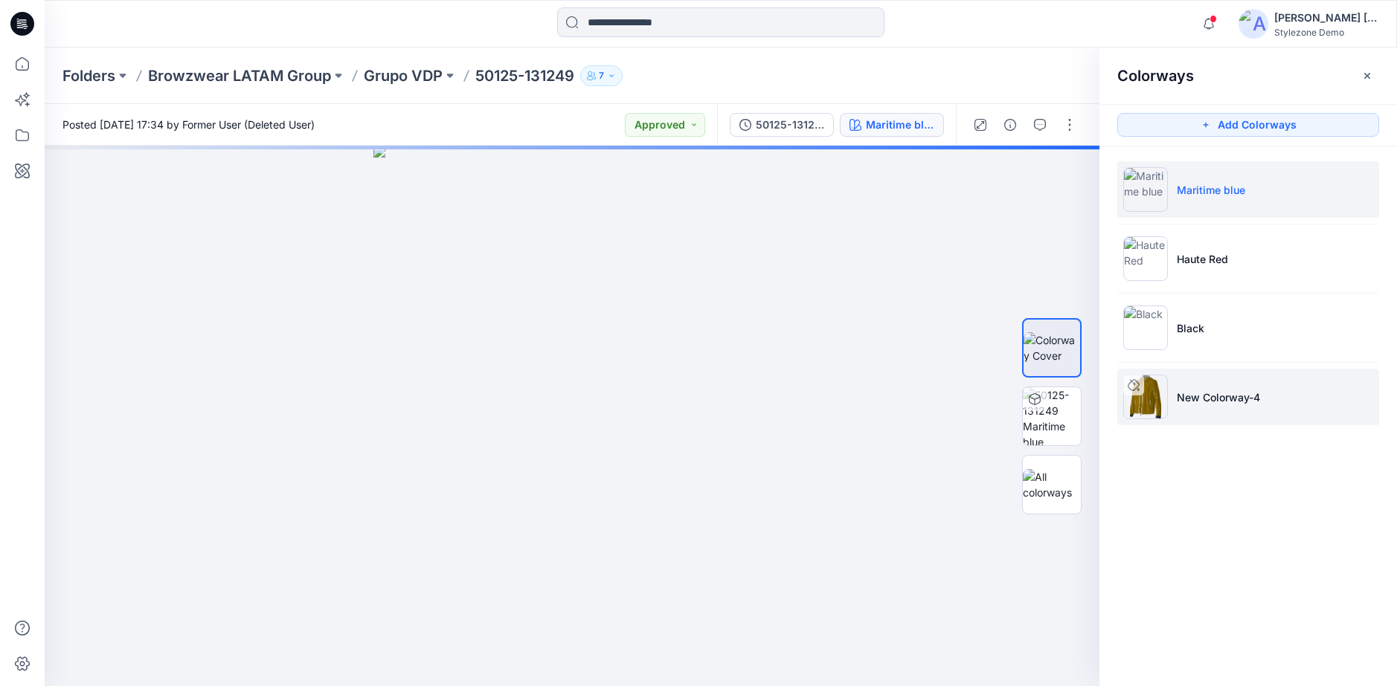
click at [1204, 381] on li "New Colorway-4" at bounding box center [1248, 397] width 262 height 57
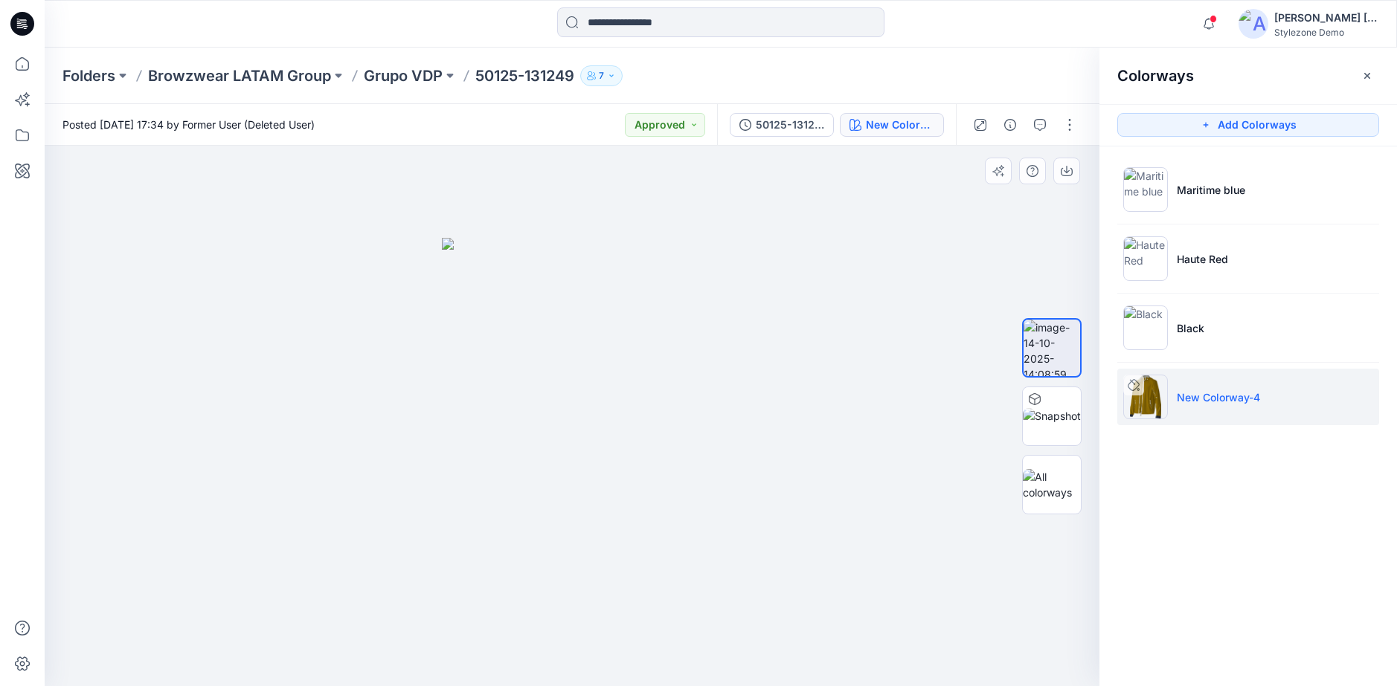
click at [839, 508] on div at bounding box center [572, 416] width 1054 height 541
click at [1364, 78] on icon "button" at bounding box center [1367, 76] width 12 height 12
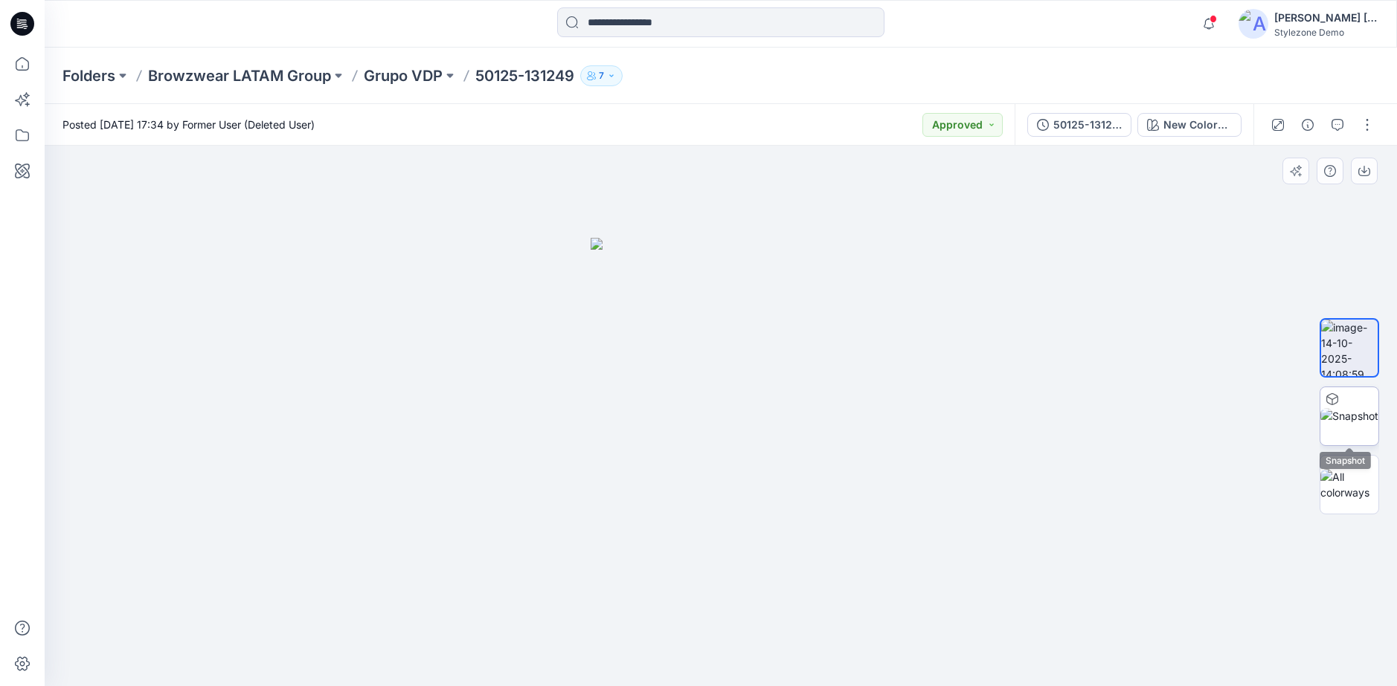
click at [1359, 424] on img at bounding box center [1349, 416] width 58 height 16
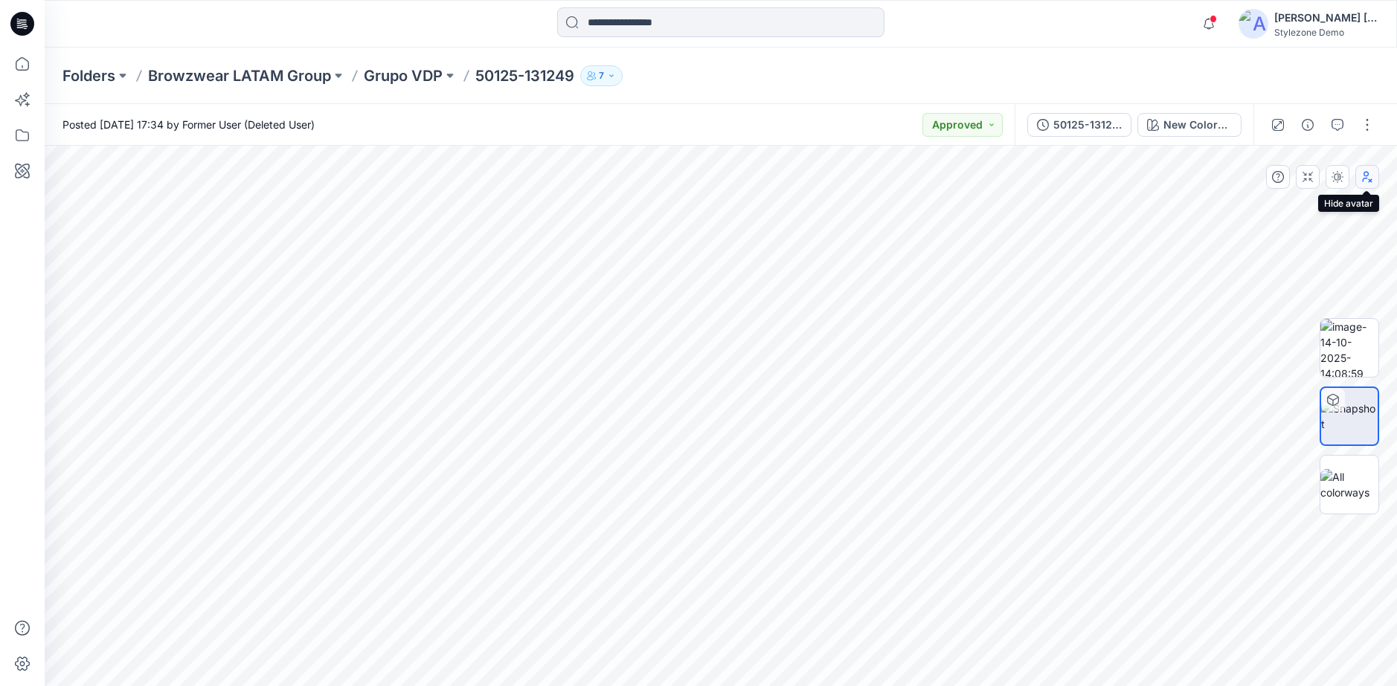
click at [1371, 181] on icon "button" at bounding box center [1367, 177] width 10 height 11
click at [1361, 173] on icon "button" at bounding box center [1367, 177] width 12 height 12
click at [408, 80] on p "Grupo VDP" at bounding box center [403, 75] width 79 height 21
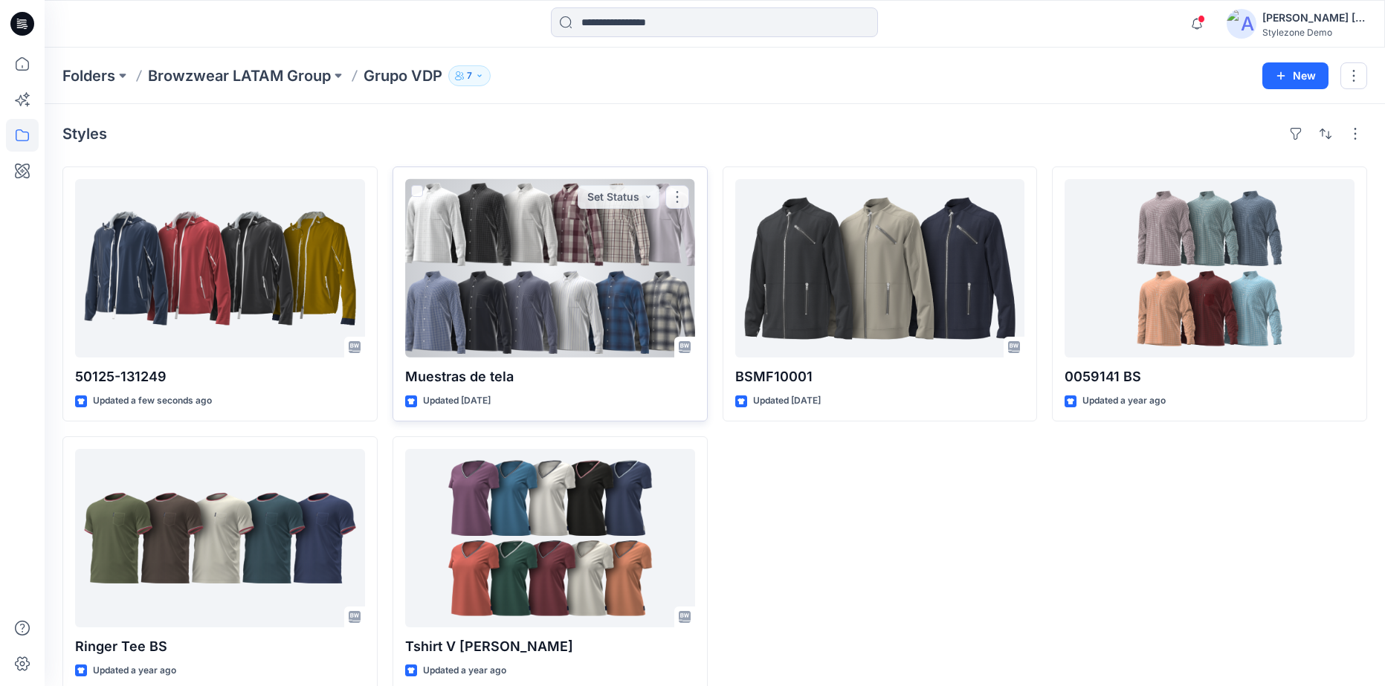
click at [459, 280] on div at bounding box center [550, 268] width 290 height 178
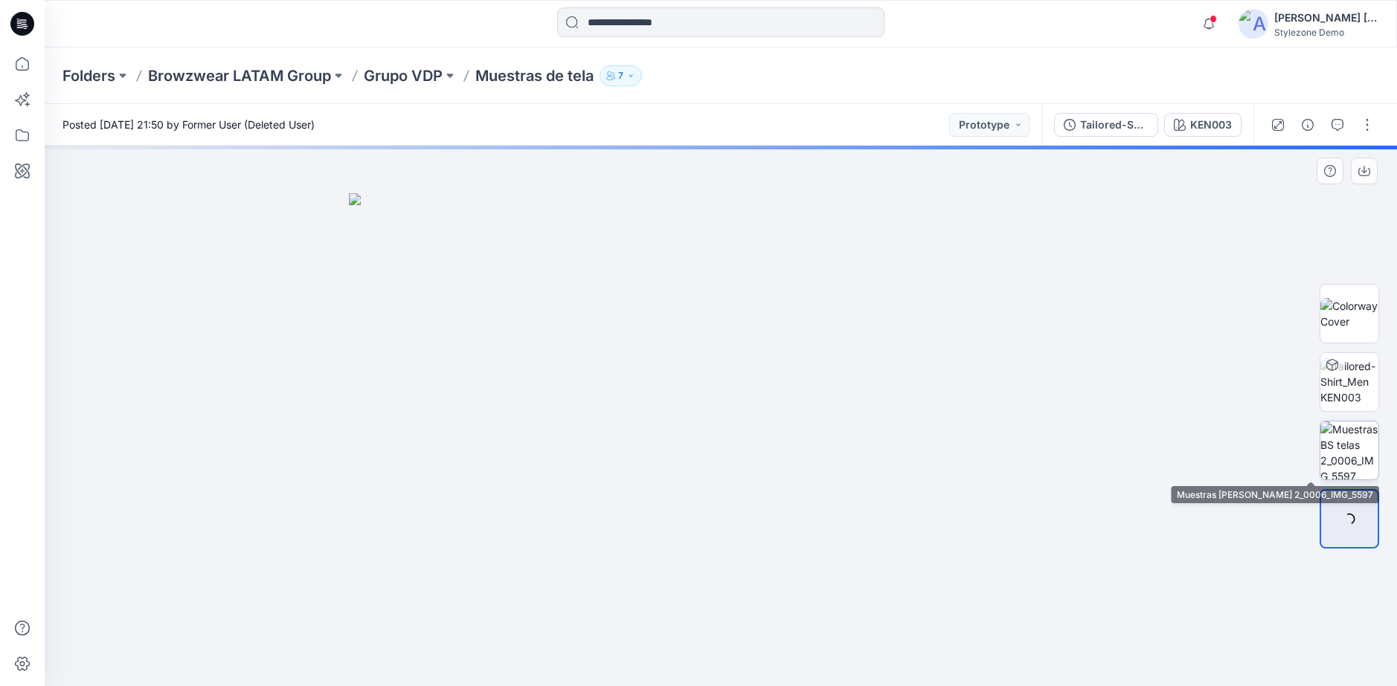
click at [1336, 453] on img at bounding box center [1349, 451] width 58 height 58
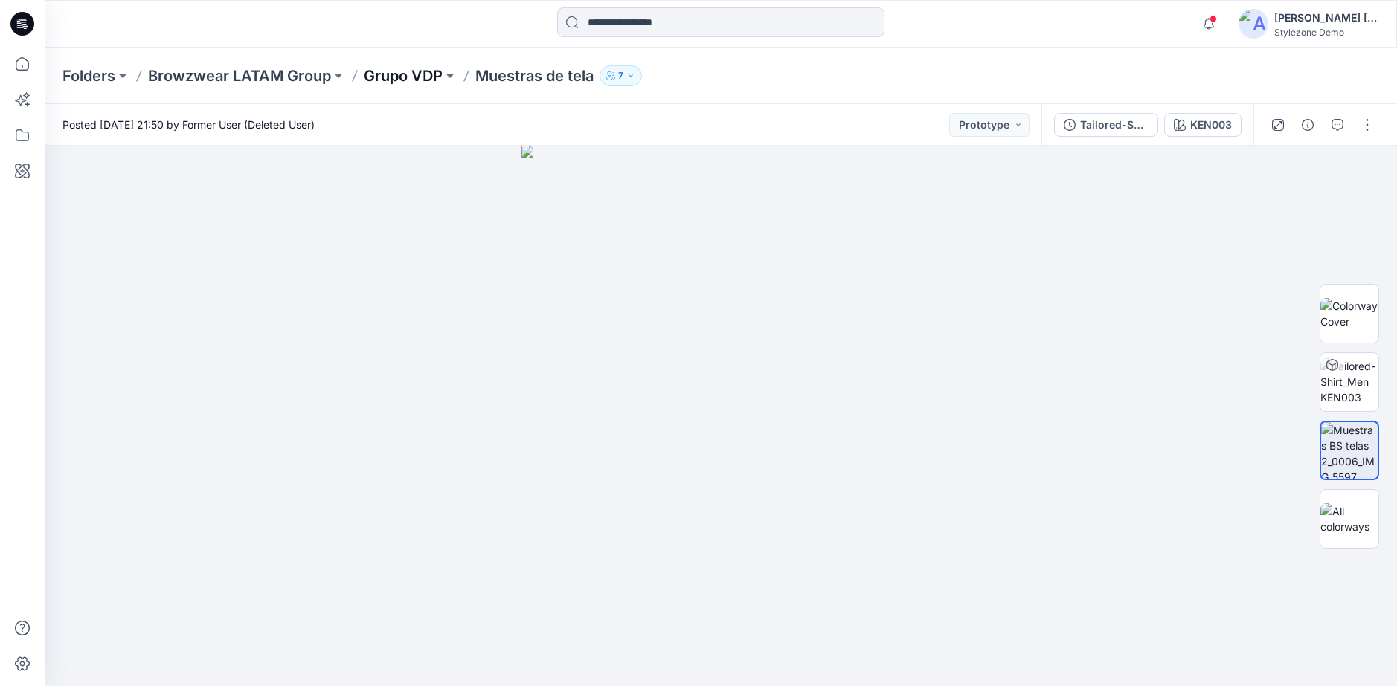
click at [404, 72] on p "Grupo VDP" at bounding box center [403, 75] width 79 height 21
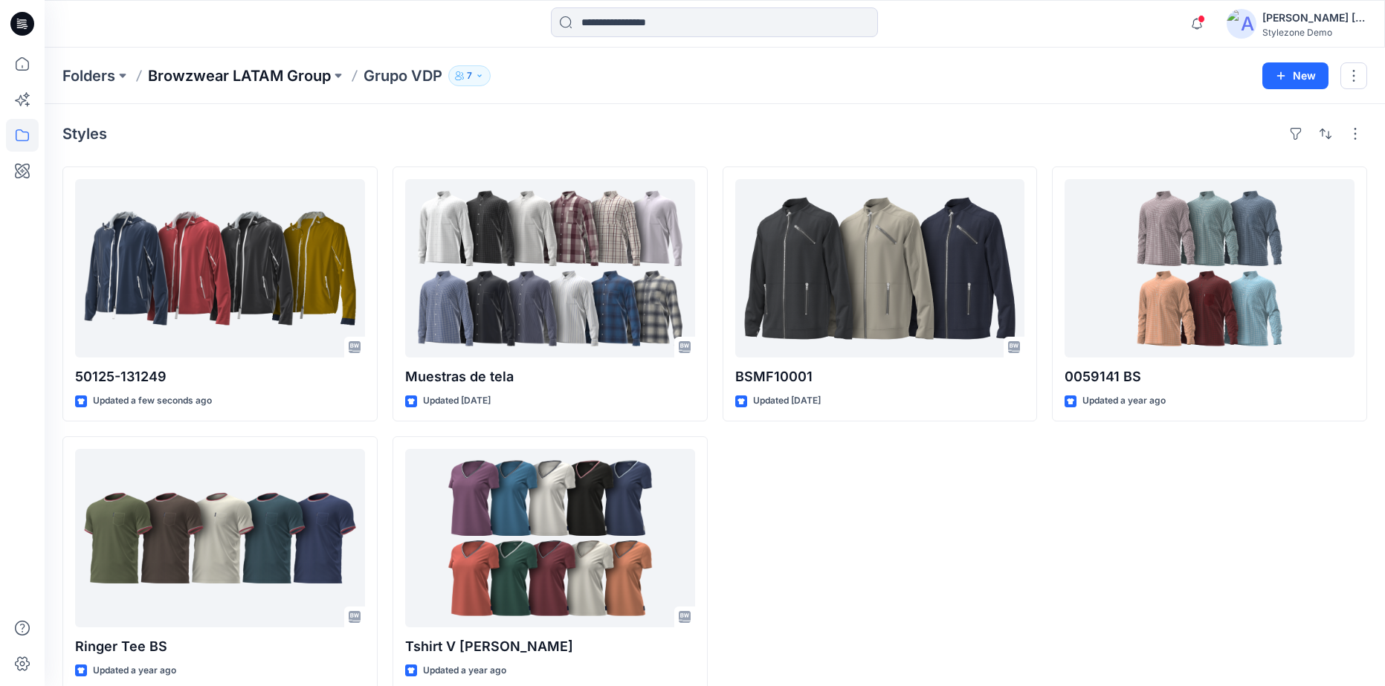
click at [304, 78] on p "Browzwear LATAM Group" at bounding box center [239, 75] width 183 height 21
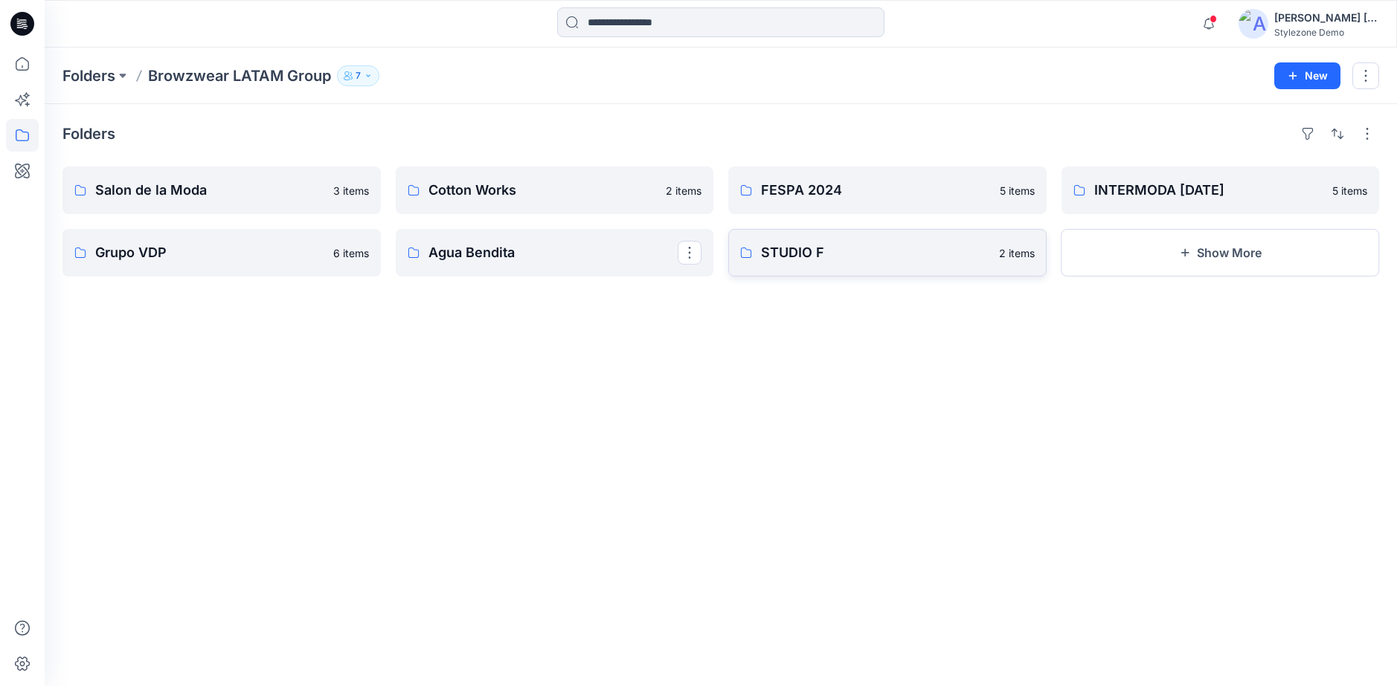
click at [787, 264] on link "STUDIO F 2 items" at bounding box center [887, 253] width 318 height 48
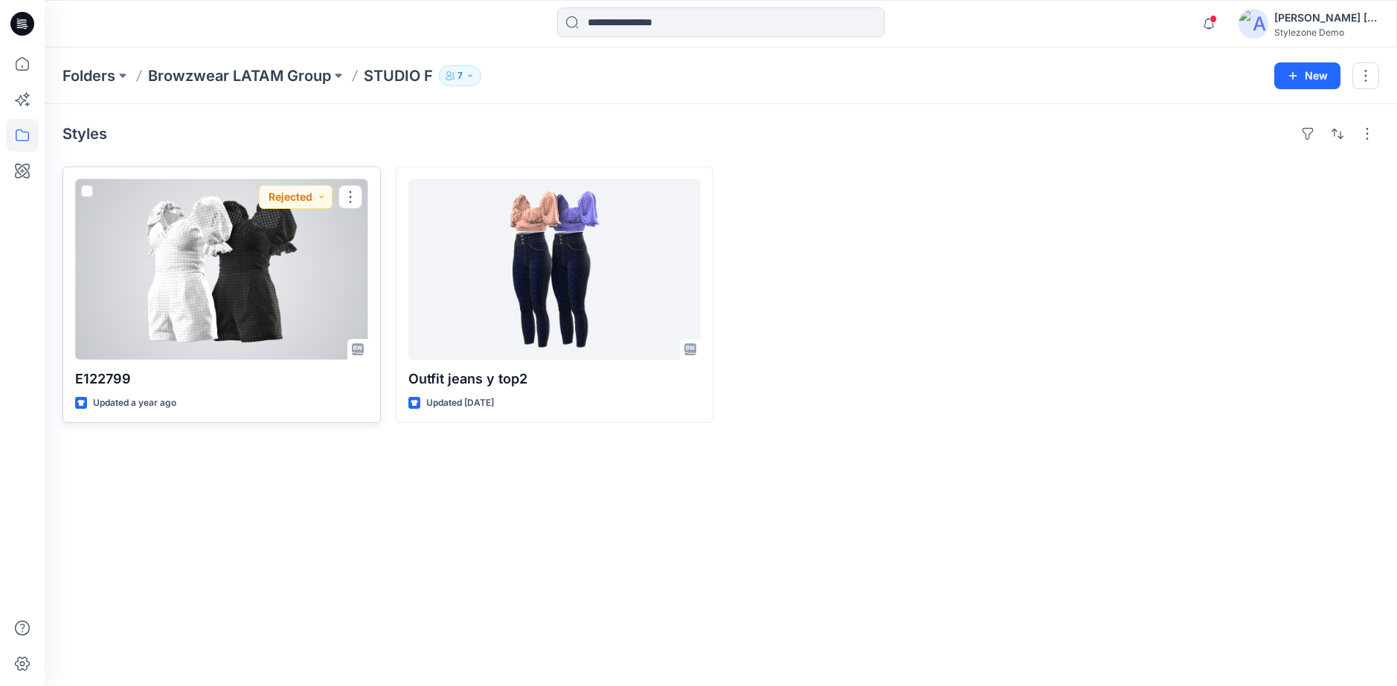
click at [300, 317] on div at bounding box center [221, 269] width 293 height 181
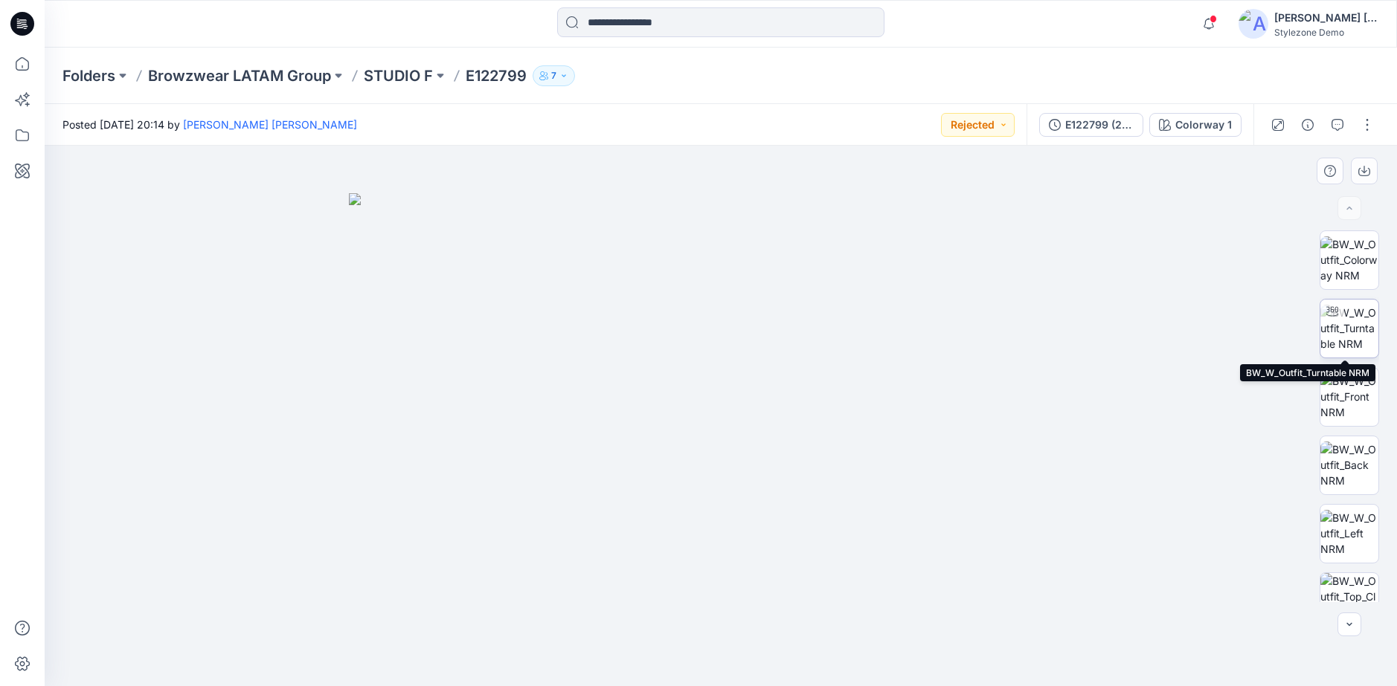
click at [1366, 337] on img at bounding box center [1349, 328] width 58 height 47
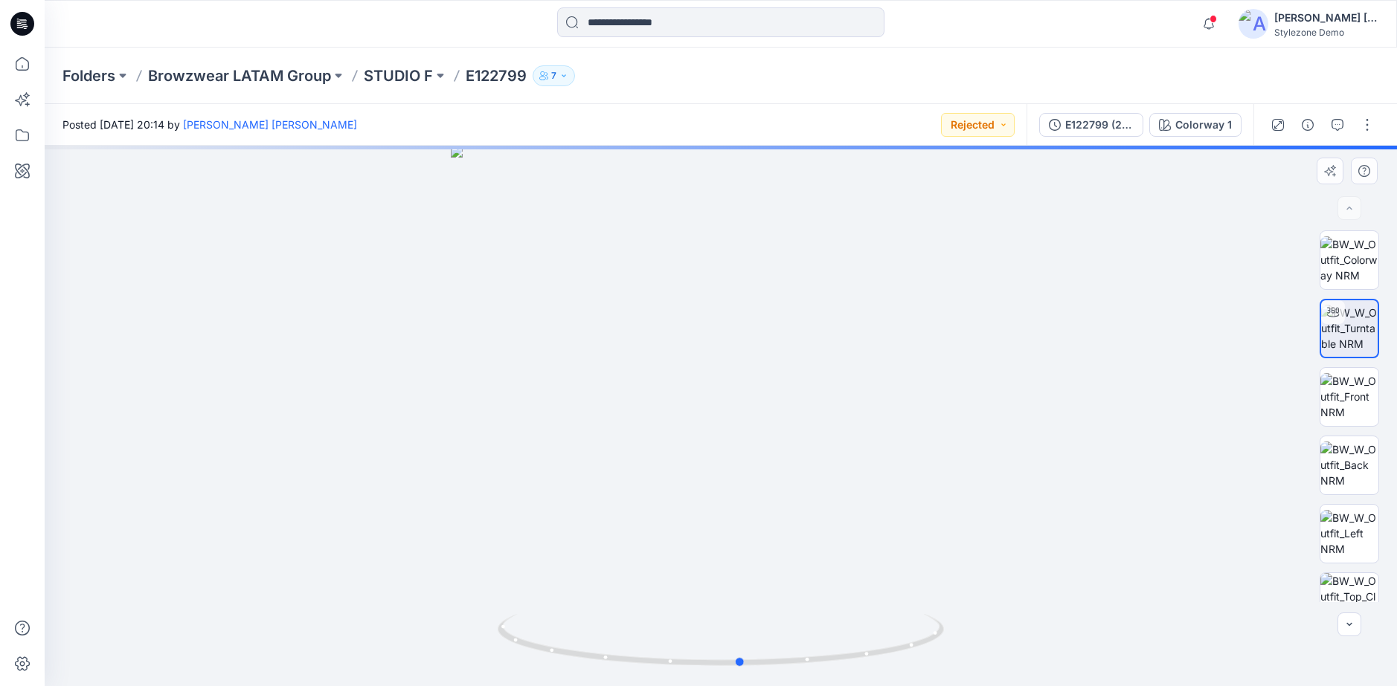
drag, startPoint x: 828, startPoint y: 660, endPoint x: 422, endPoint y: 654, distance: 406.8
click at [355, 658] on div at bounding box center [721, 416] width 1352 height 541
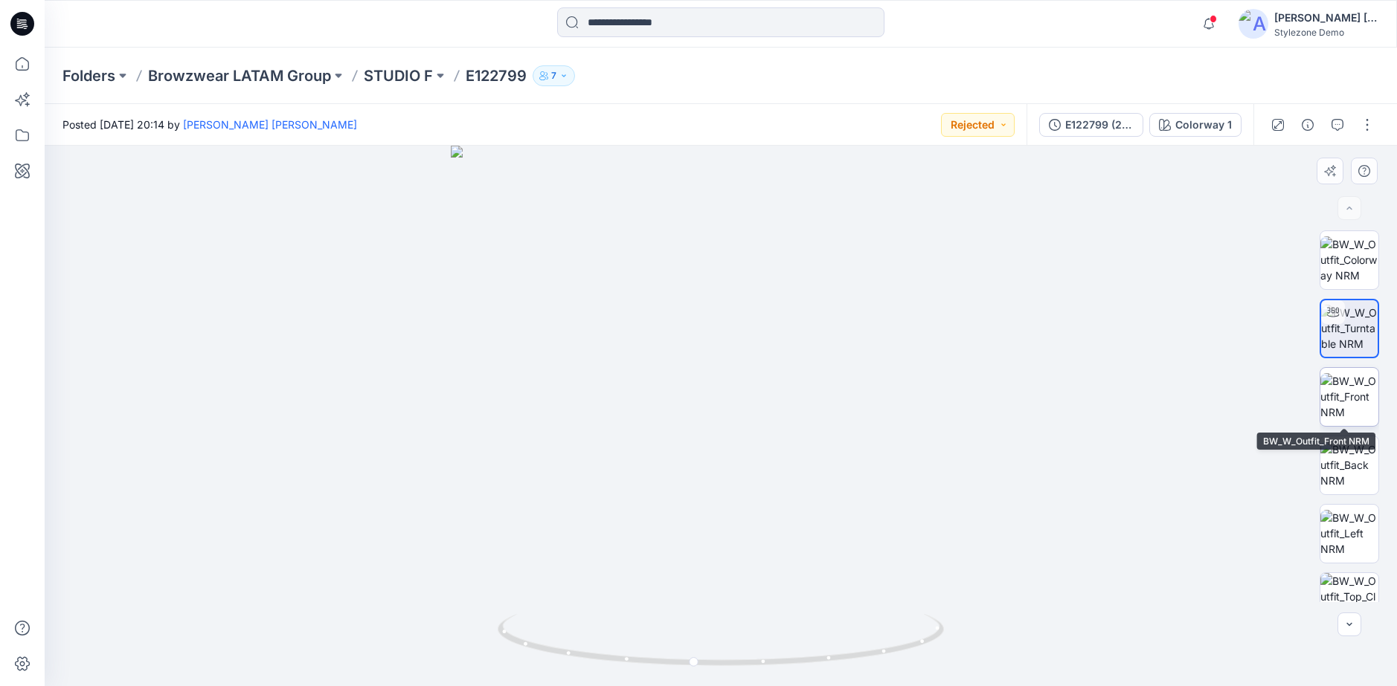
click at [1356, 389] on img at bounding box center [1349, 396] width 58 height 47
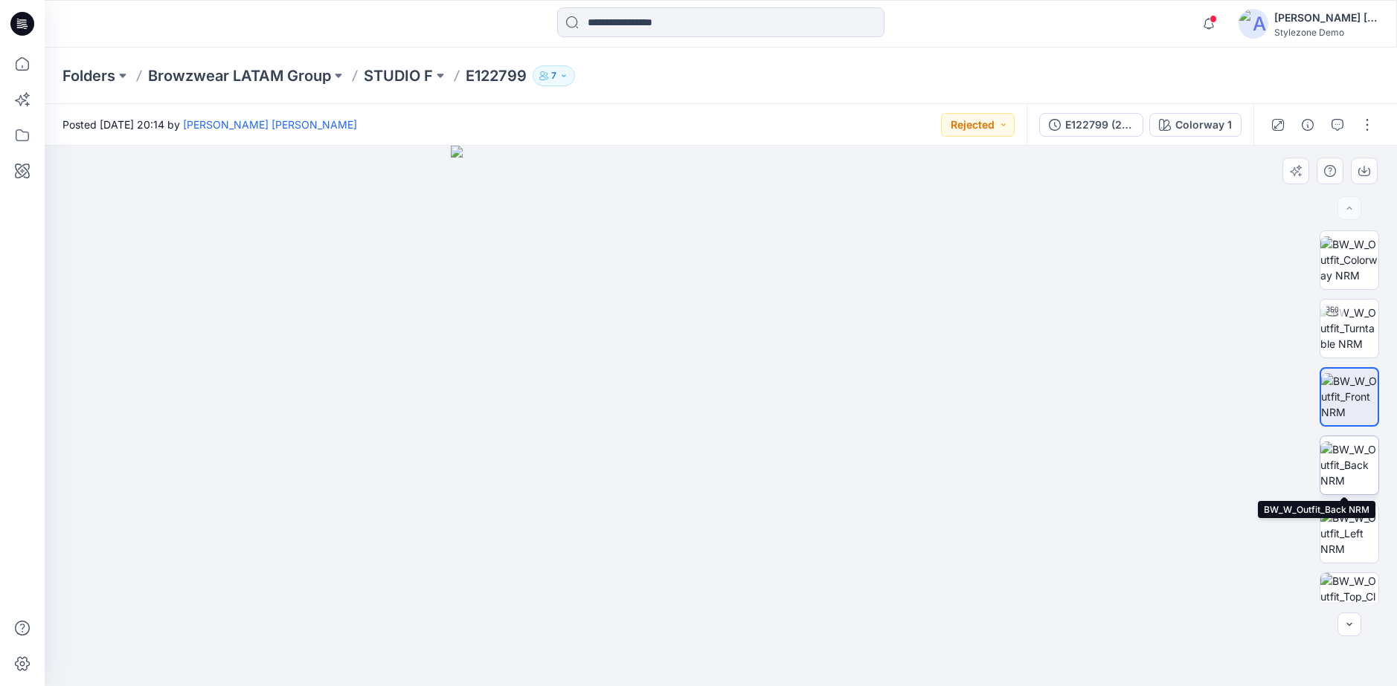
click at [1356, 468] on img at bounding box center [1349, 465] width 58 height 47
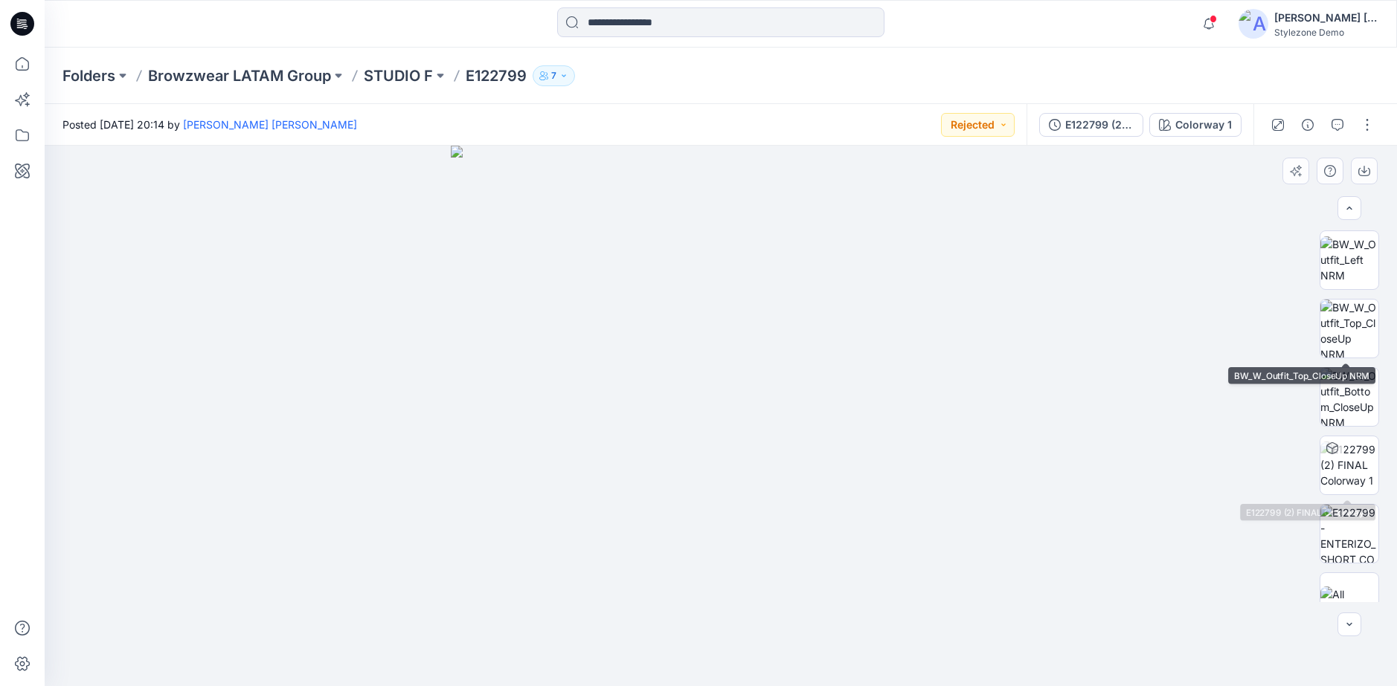
scroll to position [303, 0]
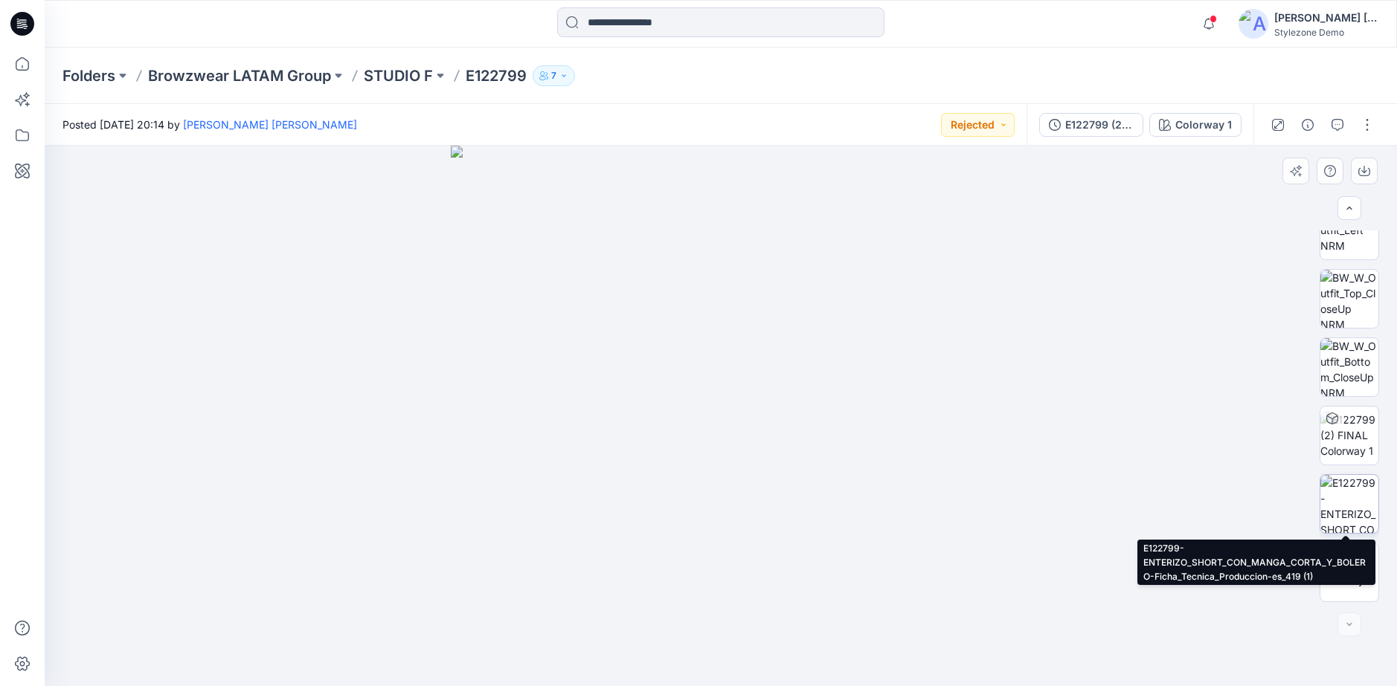
click at [1345, 489] on img at bounding box center [1349, 504] width 58 height 58
click at [1342, 522] on img at bounding box center [1349, 504] width 57 height 57
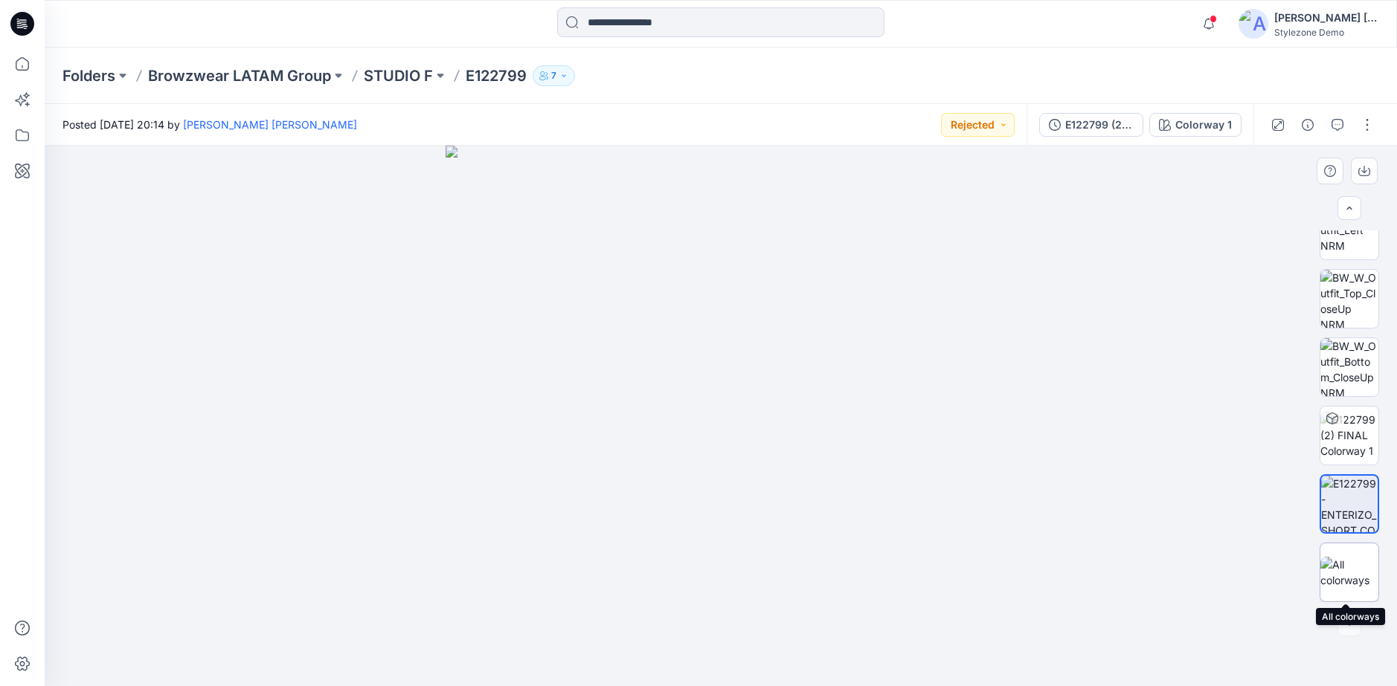
click at [1348, 551] on div at bounding box center [1348, 572] width 59 height 59
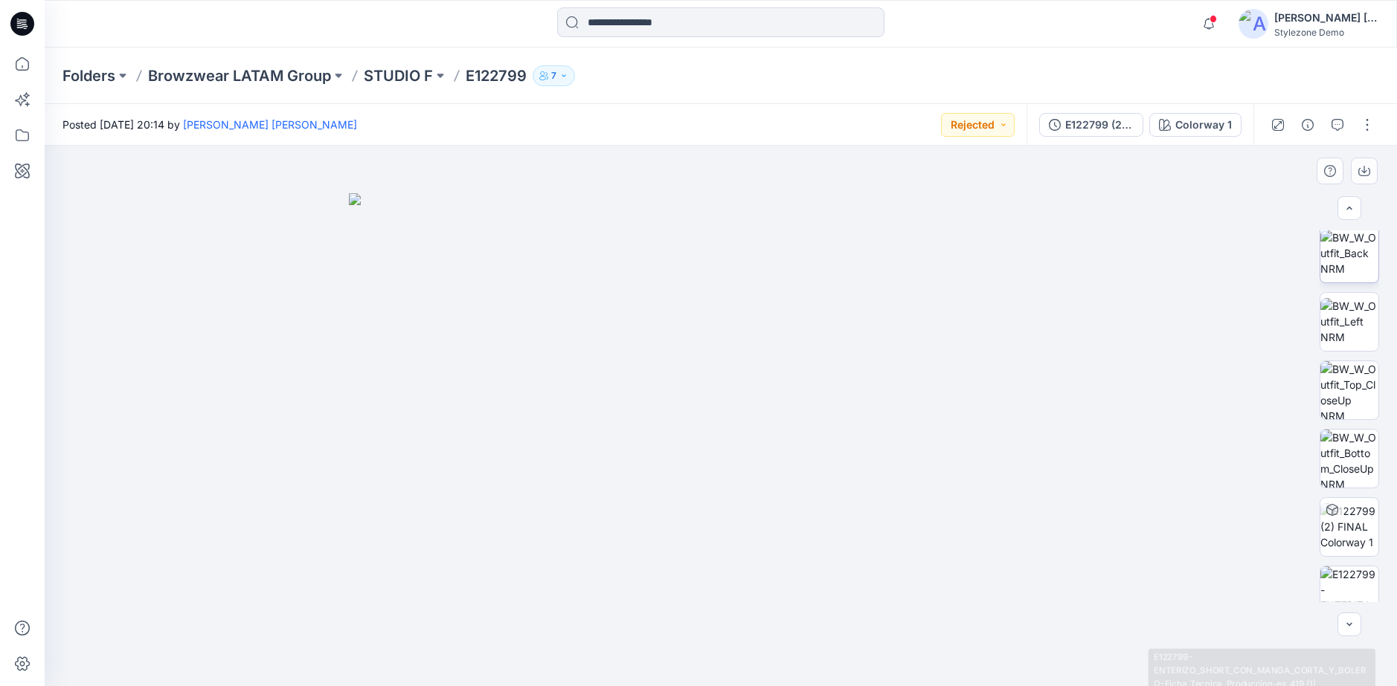
scroll to position [0, 0]
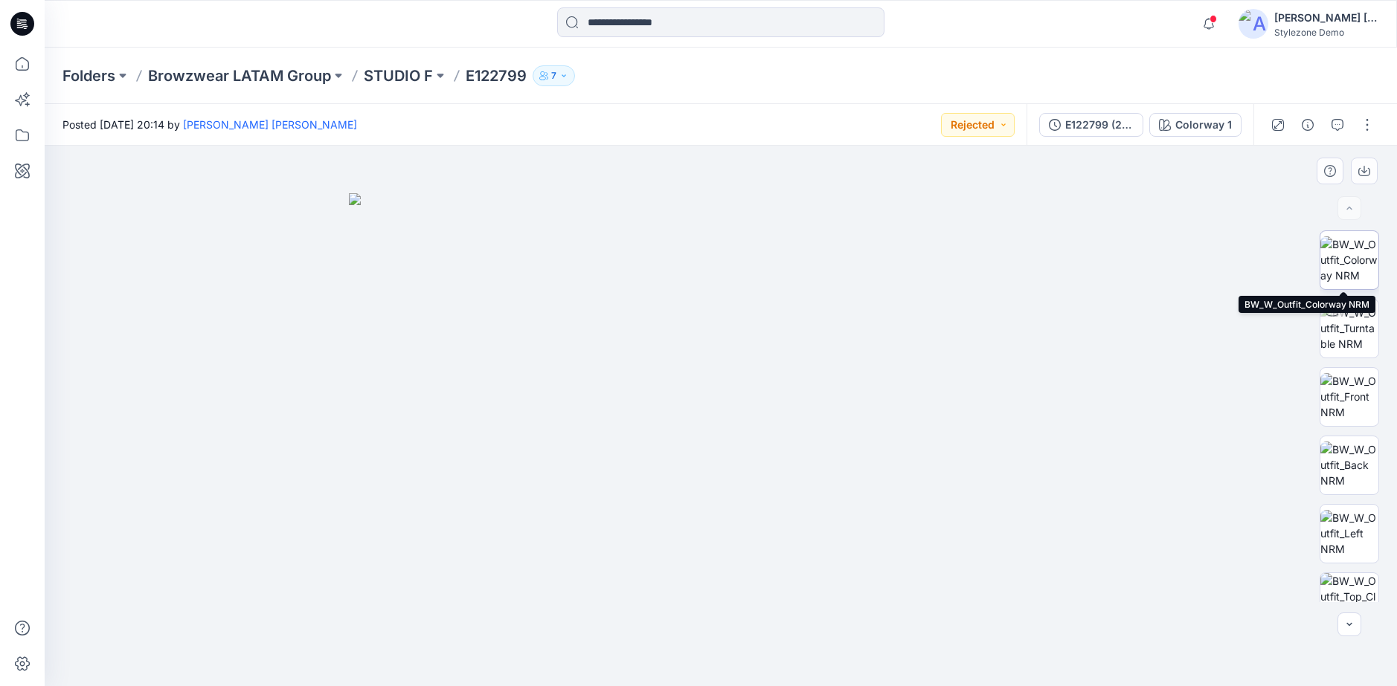
click at [1368, 251] on img at bounding box center [1349, 259] width 58 height 47
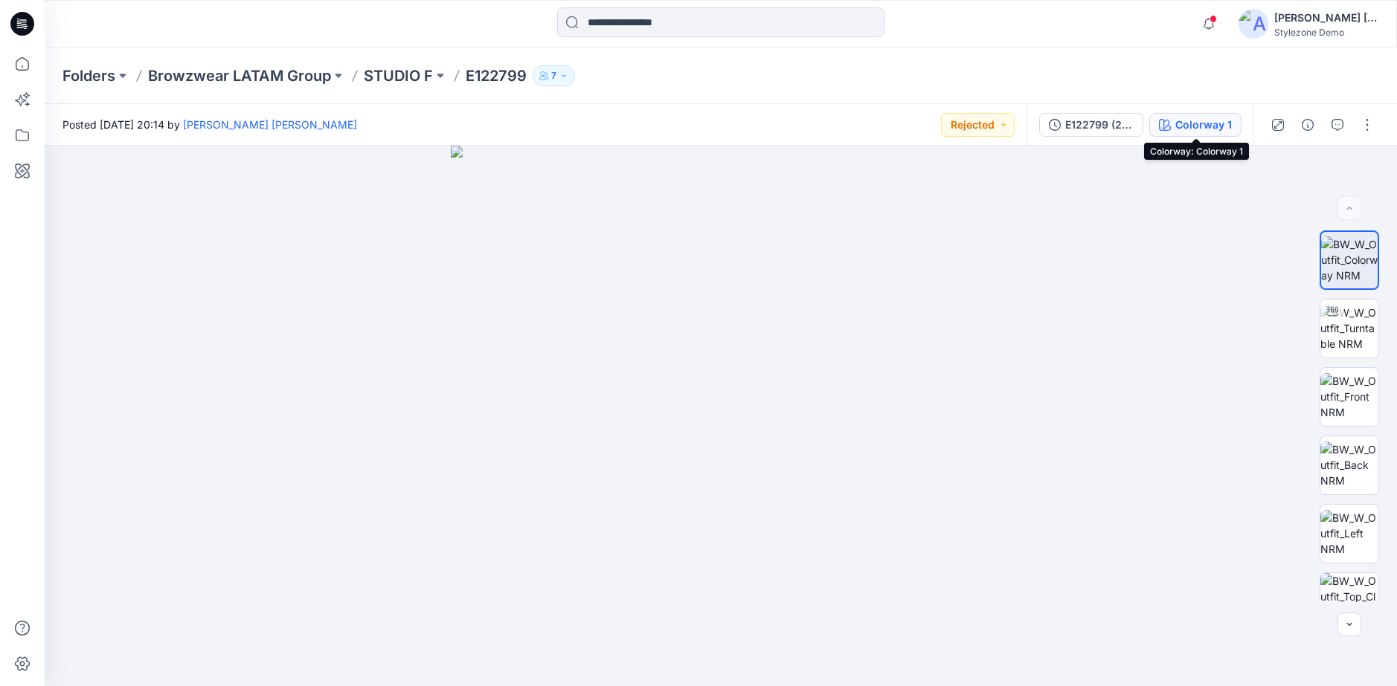
click at [1165, 132] on button "Colorway 1" at bounding box center [1195, 125] width 92 height 24
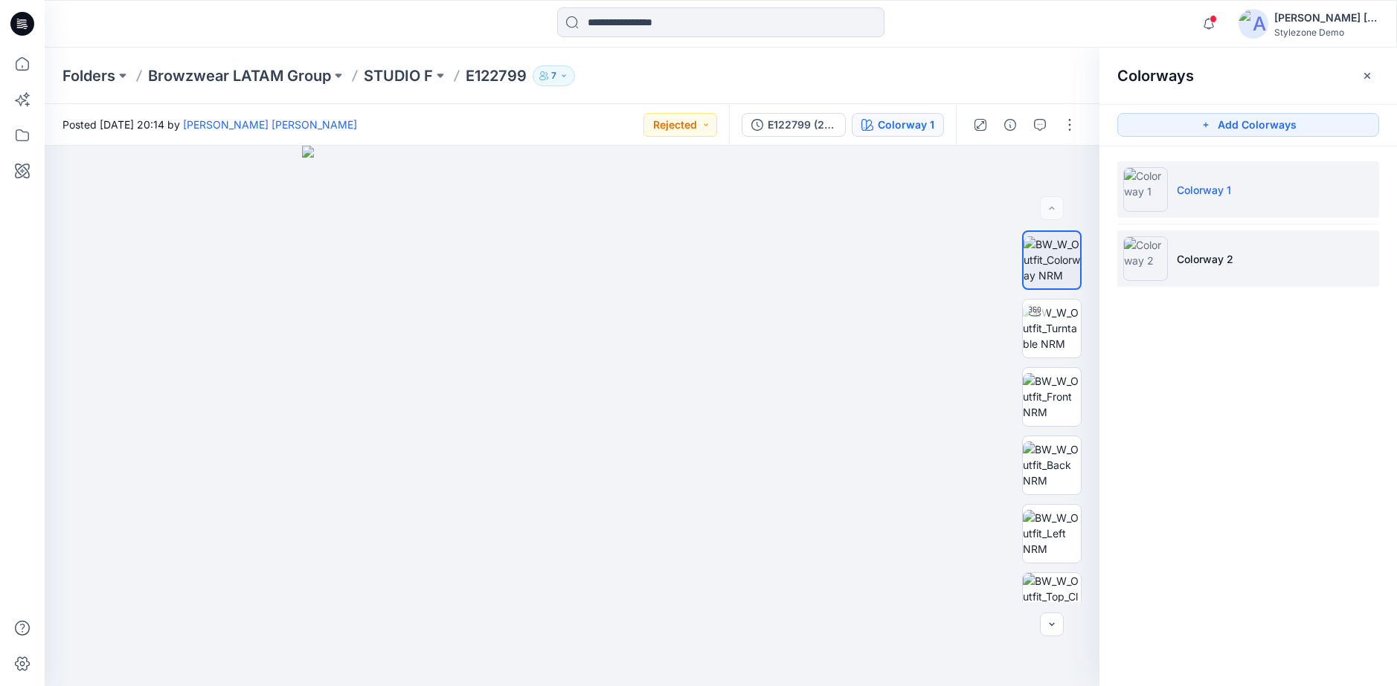
click at [1205, 268] on li "Colorway 2" at bounding box center [1248, 259] width 262 height 57
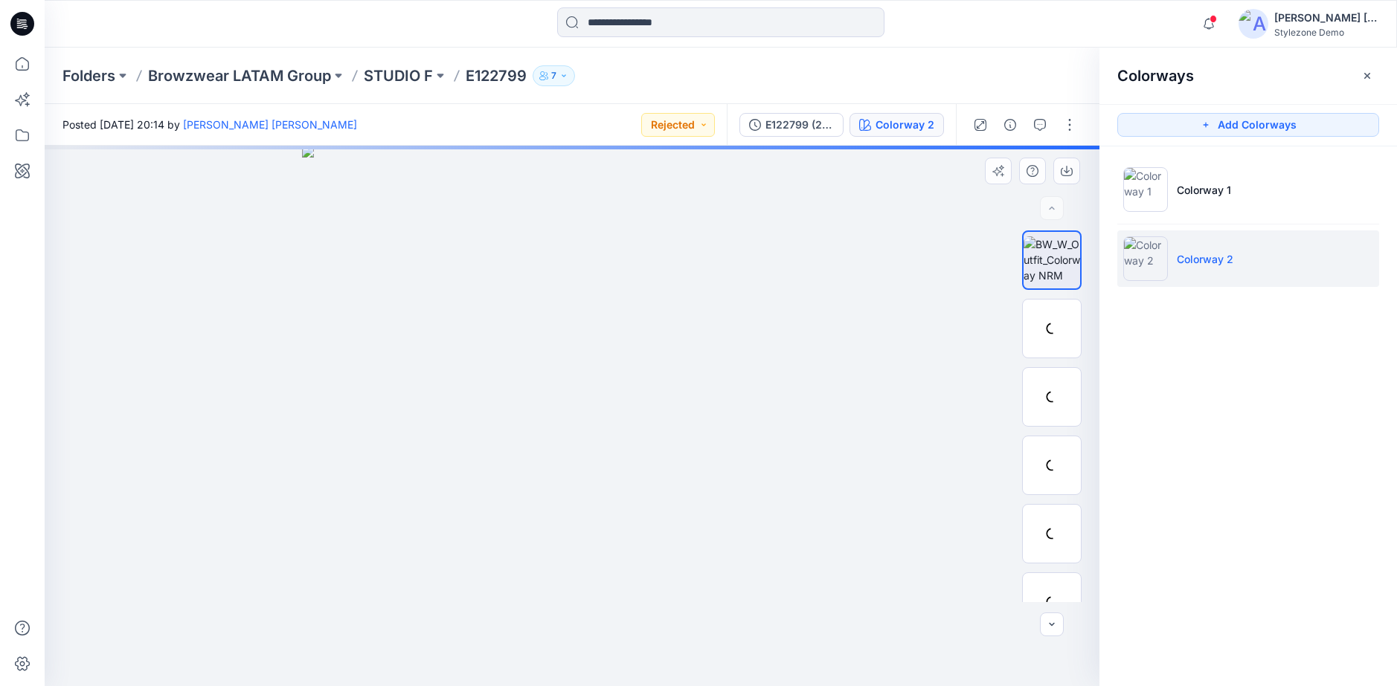
click at [864, 228] on div at bounding box center [572, 416] width 1054 height 541
click at [1363, 75] on icon "button" at bounding box center [1367, 76] width 12 height 12
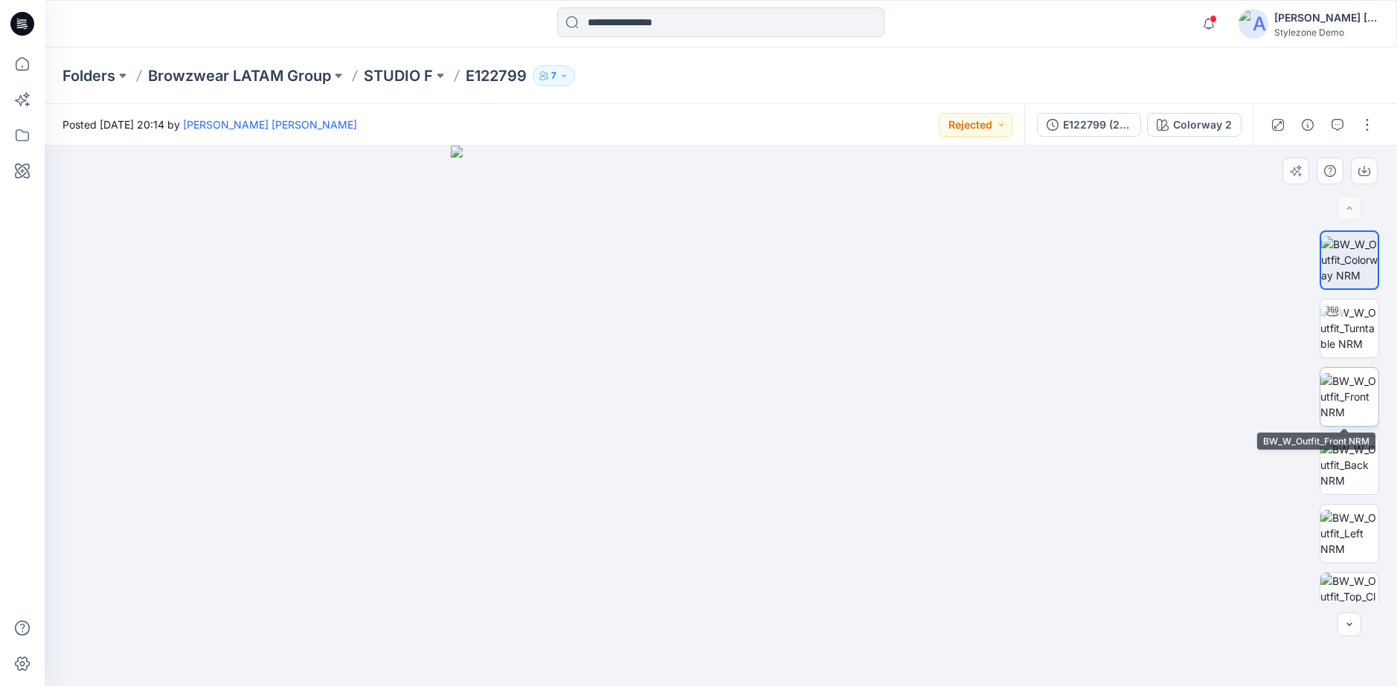
click at [1356, 407] on img at bounding box center [1349, 396] width 58 height 47
